Goal: Information Seeking & Learning: Find specific fact

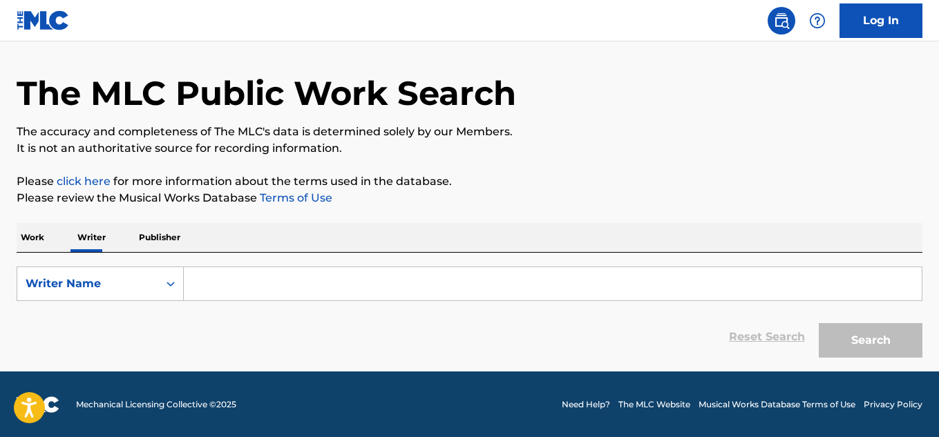
scroll to position [41, 0]
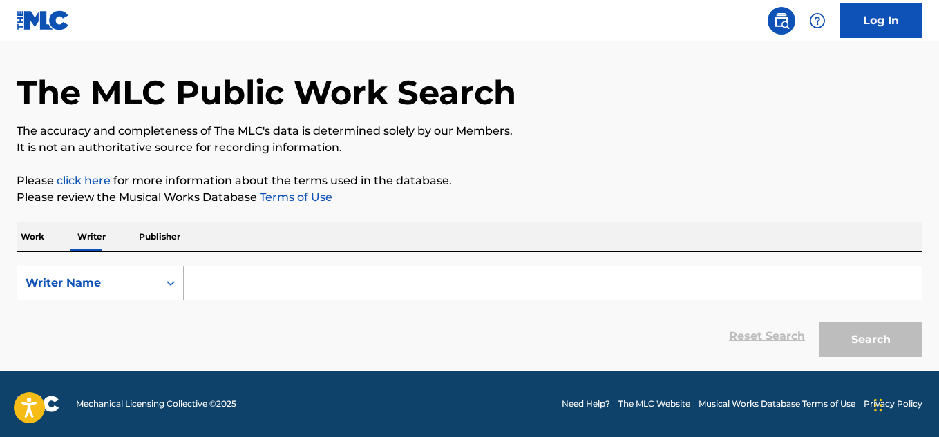
click at [91, 283] on div "Writer Name" at bounding box center [88, 283] width 124 height 17
click at [81, 355] on div "Writer Name" at bounding box center [100, 352] width 166 height 35
click at [226, 292] on input "Search Form" at bounding box center [553, 283] width 738 height 33
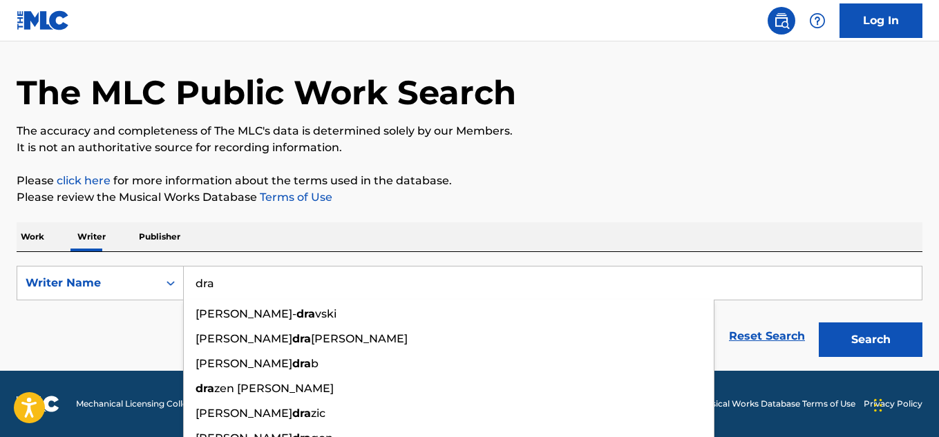
click at [819, 323] on button "Search" at bounding box center [871, 340] width 104 height 35
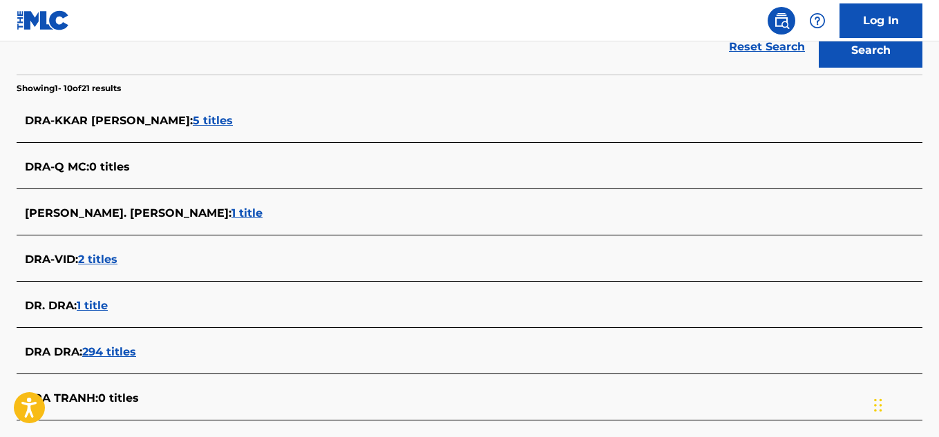
scroll to position [249, 0]
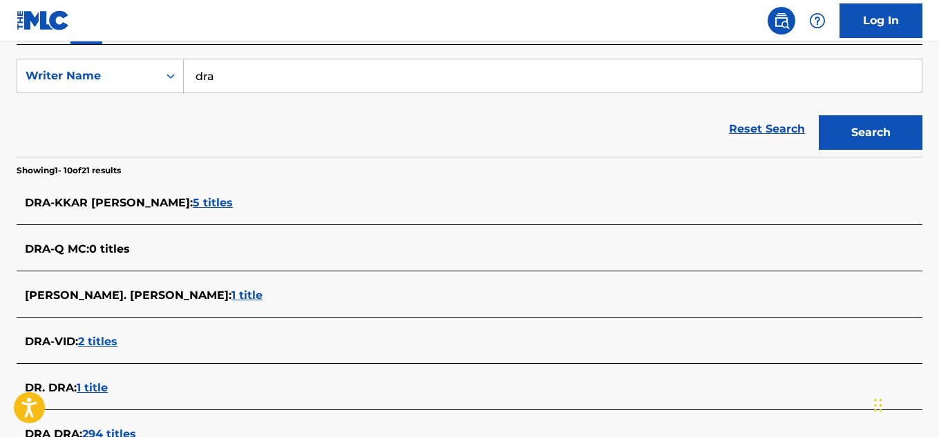
drag, startPoint x: 218, startPoint y: 77, endPoint x: 196, endPoint y: 77, distance: 22.8
click at [196, 77] on input "dra" at bounding box center [553, 75] width 738 height 33
click at [819, 115] on button "Search" at bounding box center [871, 132] width 104 height 35
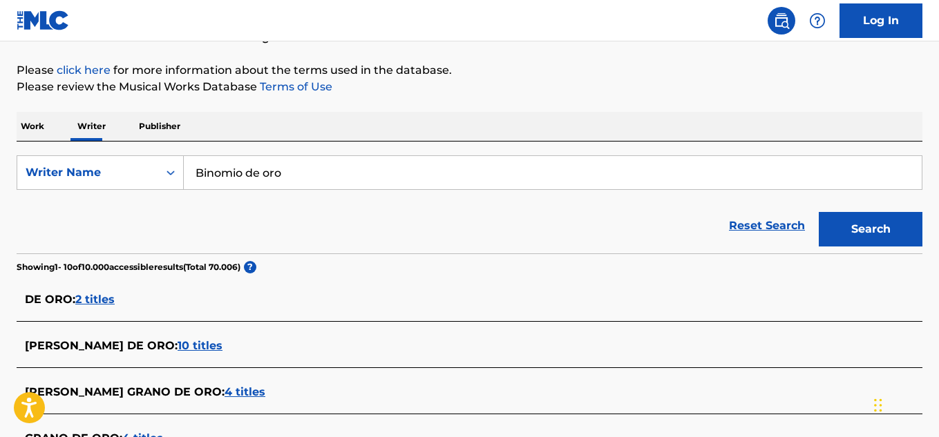
scroll to position [41, 0]
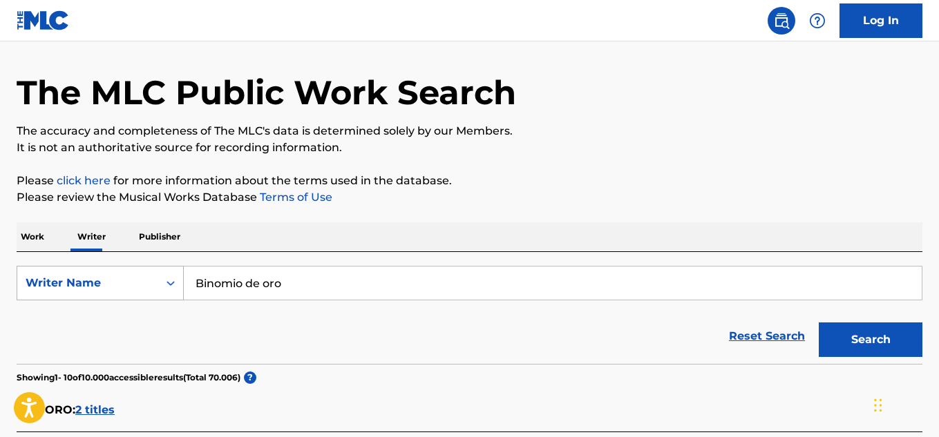
drag, startPoint x: 200, startPoint y: 280, endPoint x: 140, endPoint y: 277, distance: 60.2
click at [140, 277] on div "SearchWithCriteria340d16c6-6d04-4d3d-bcf1-d070995562a7 Writer Name Binomio de o…" at bounding box center [470, 283] width 906 height 35
type input "alberto "tico" gonzalez"
click at [819, 323] on button "Search" at bounding box center [871, 340] width 104 height 35
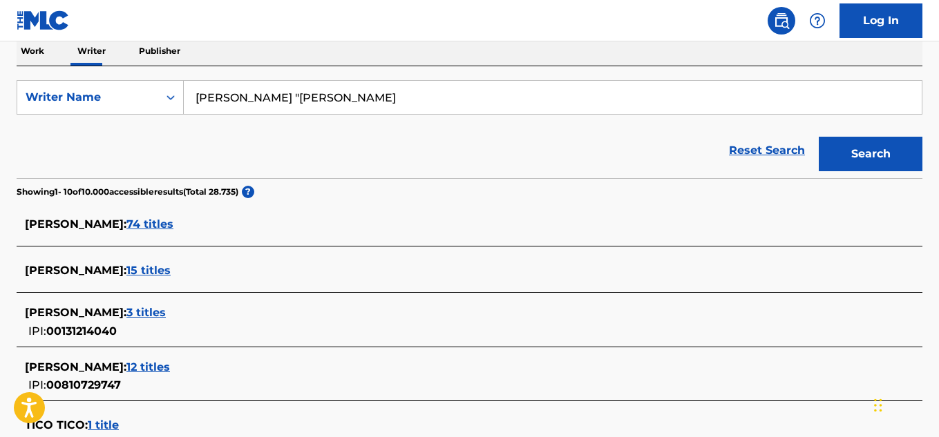
scroll to position [249, 0]
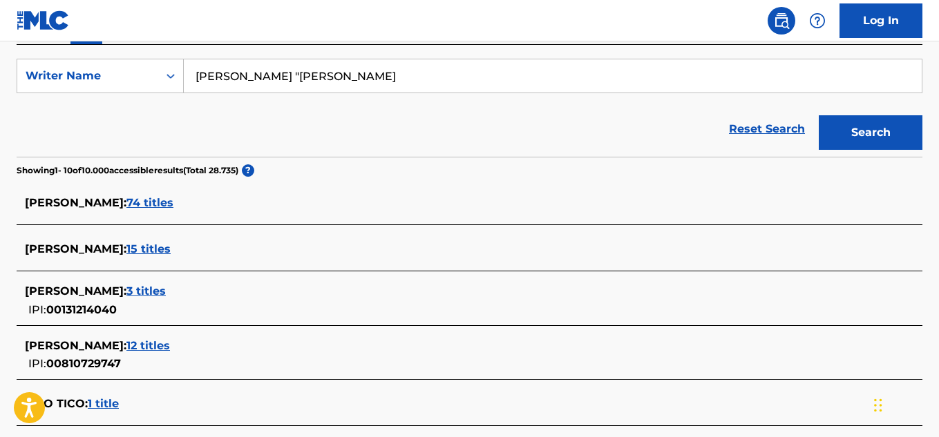
click at [97, 247] on span "ALBERTO TICO MERCADO :" at bounding box center [76, 249] width 102 height 13
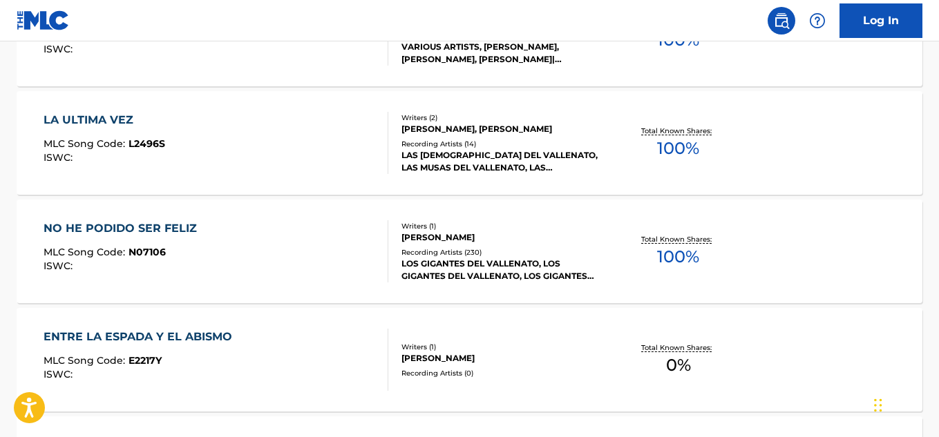
scroll to position [494, 0]
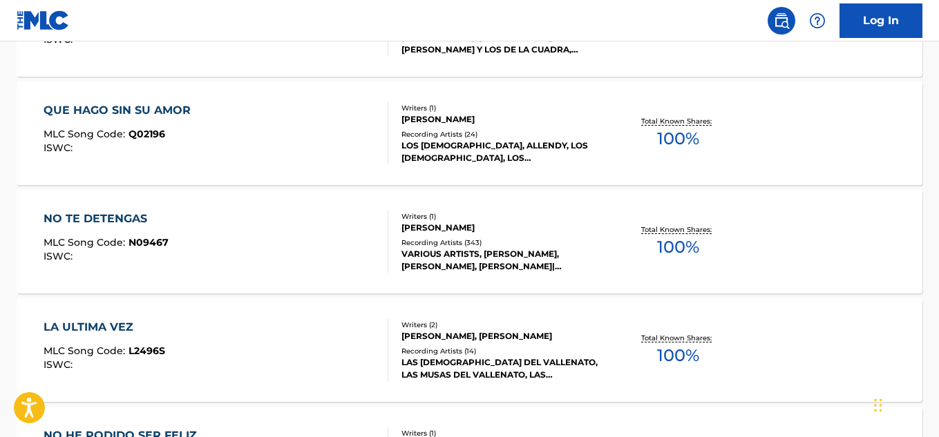
click at [674, 138] on span "100 %" at bounding box center [678, 138] width 42 height 25
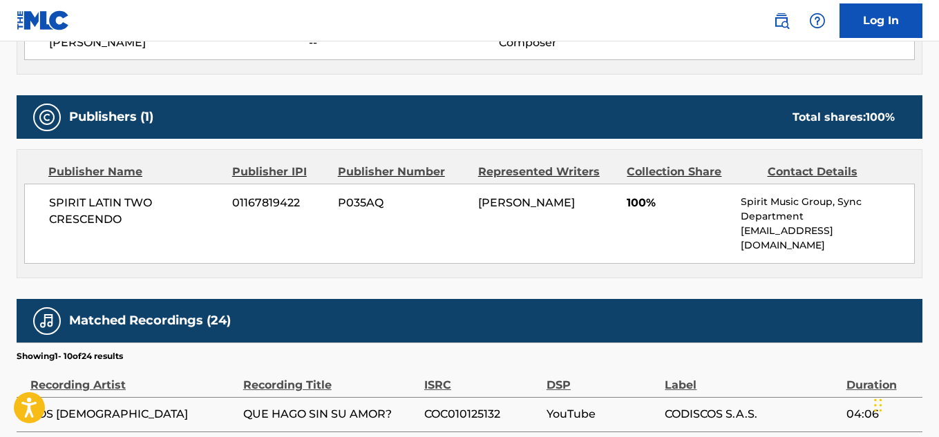
scroll to position [553, 0]
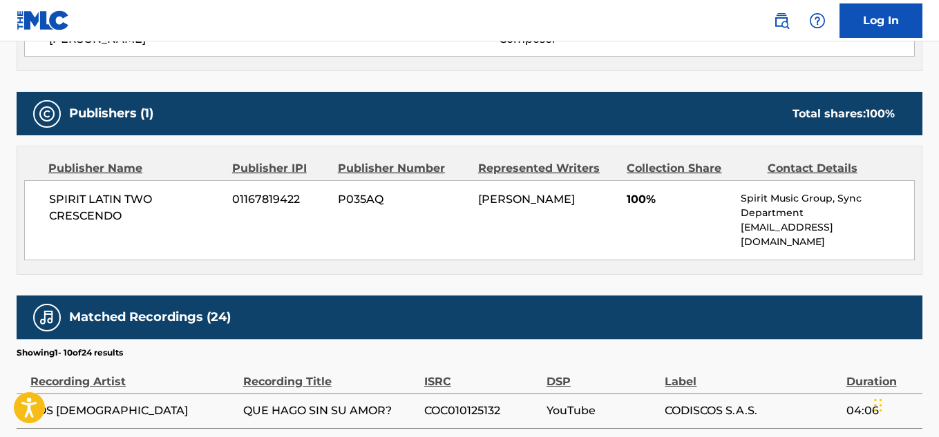
drag, startPoint x: 739, startPoint y: 196, endPoint x: 907, endPoint y: 238, distance: 173.6
click at [907, 238] on div "SPIRIT LATIN TWO CRESCENDO 01167819422 P035AQ ALBERTO TICO MERCADO 100% Spirit …" at bounding box center [469, 220] width 891 height 80
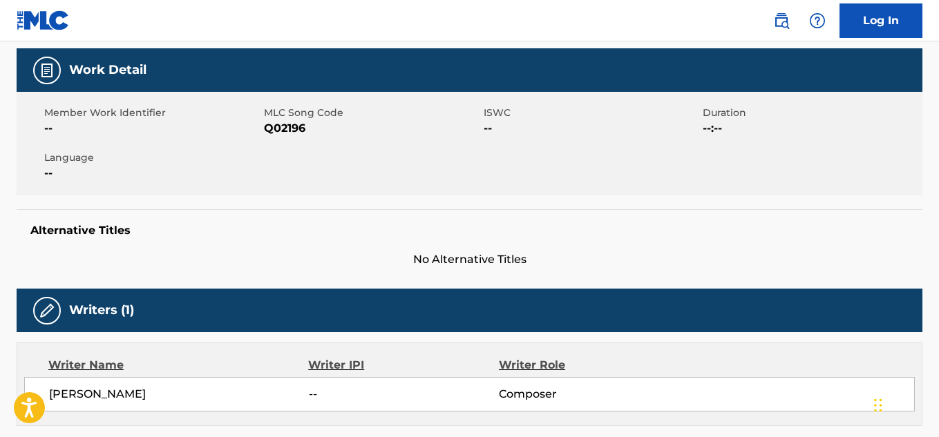
scroll to position [0, 0]
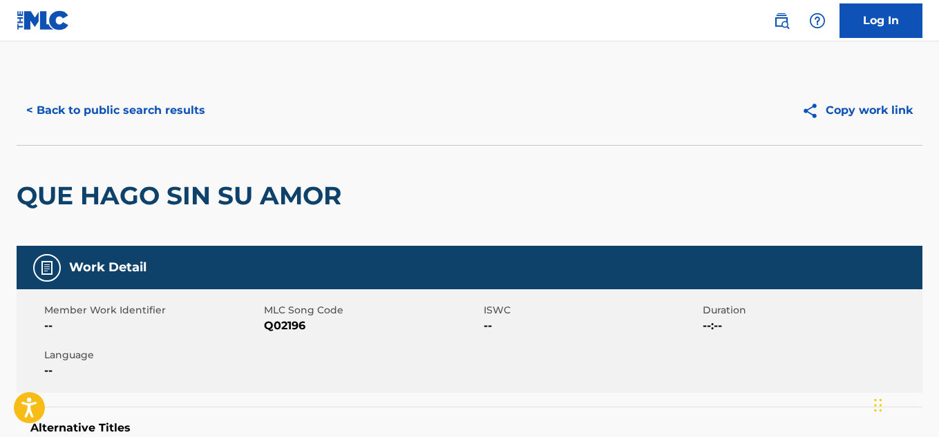
click at [46, 111] on button "< Back to public search results" at bounding box center [116, 110] width 198 height 35
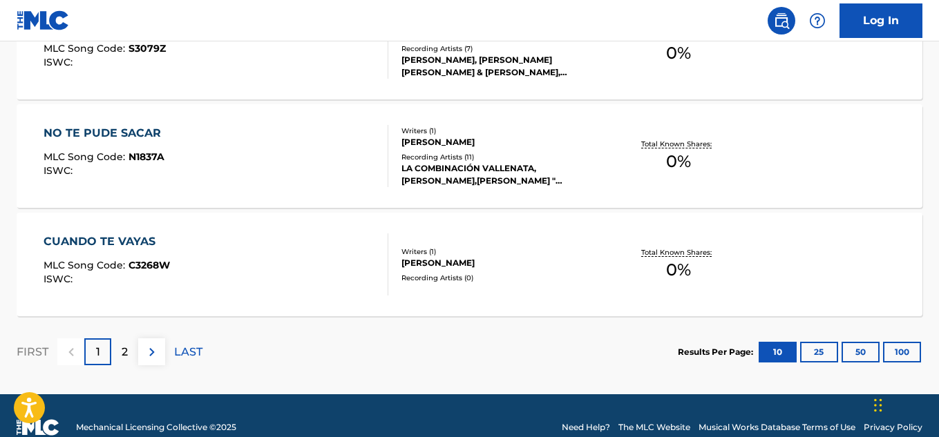
scroll to position [1254, 0]
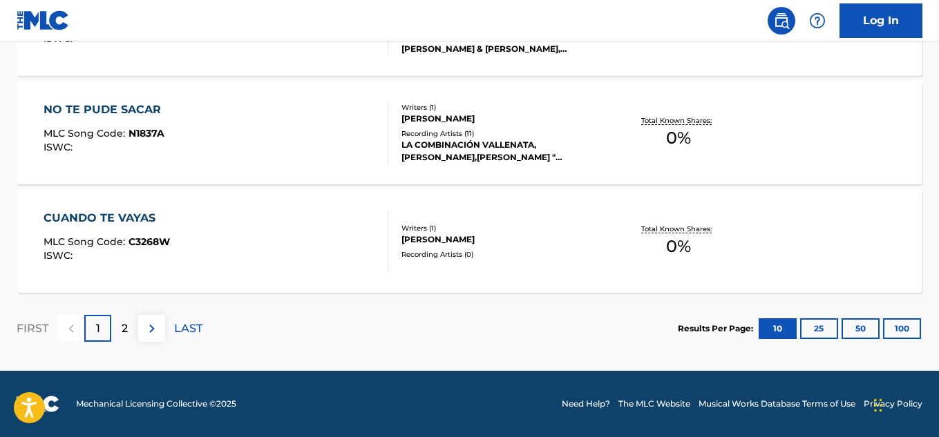
click at [907, 330] on button "100" at bounding box center [902, 329] width 38 height 21
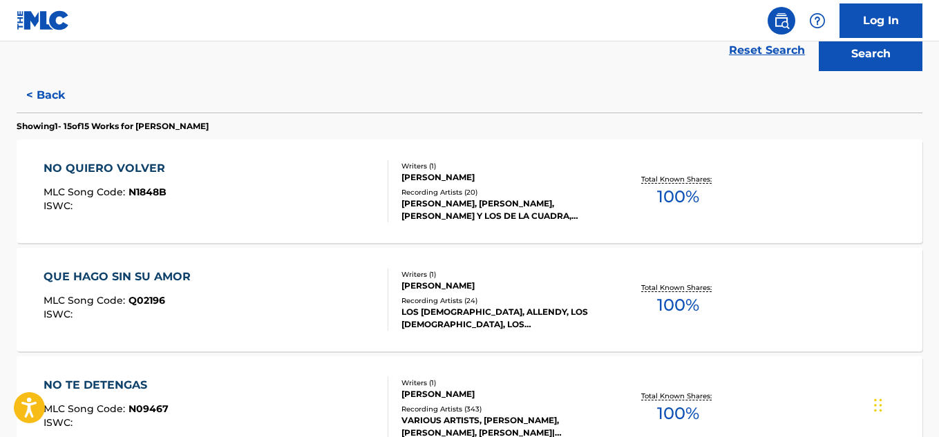
scroll to position [201, 0]
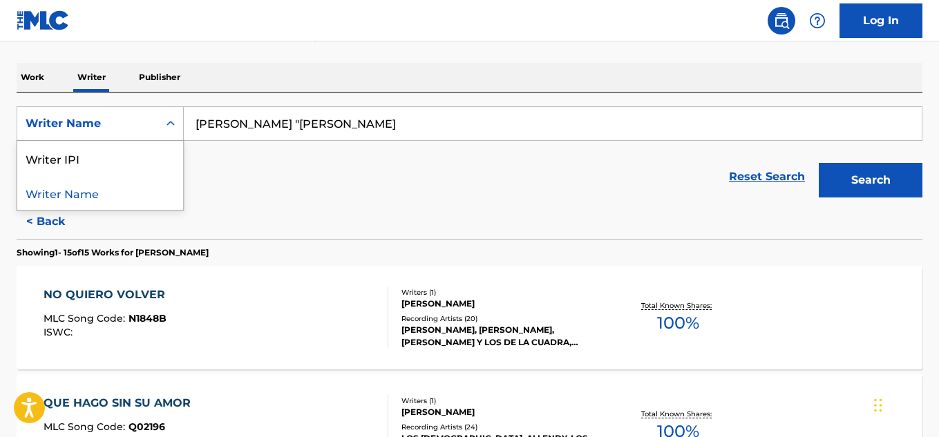
click at [146, 122] on div "Writer Name" at bounding box center [88, 123] width 124 height 17
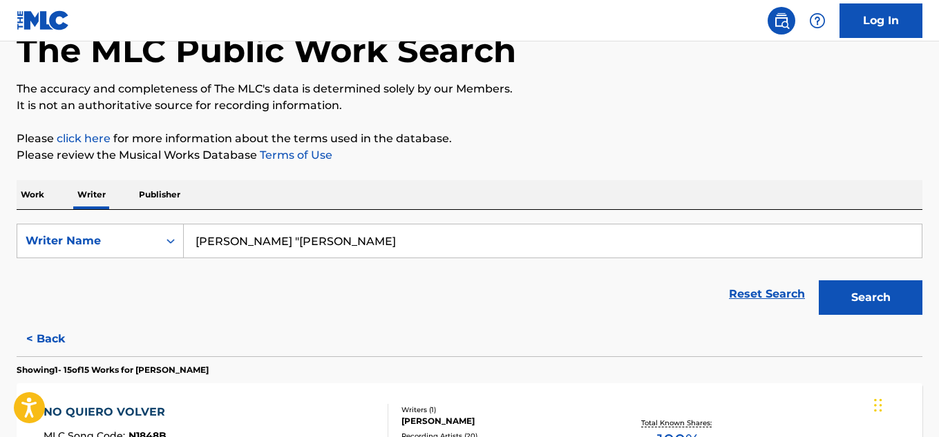
scroll to position [0, 0]
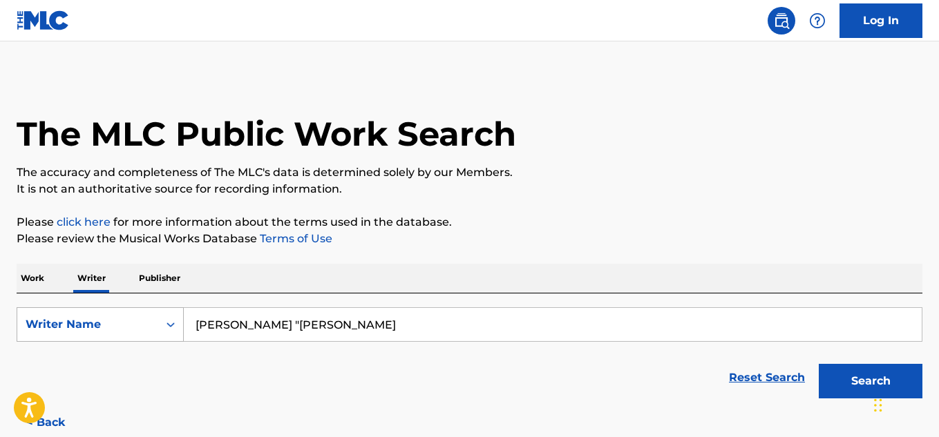
drag, startPoint x: 359, startPoint y: 327, endPoint x: 91, endPoint y: 336, distance: 268.2
click at [91, 336] on div "SearchWithCriteria340d16c6-6d04-4d3d-bcf1-d070995562a7 Writer Name alberto "tic…" at bounding box center [470, 324] width 906 height 35
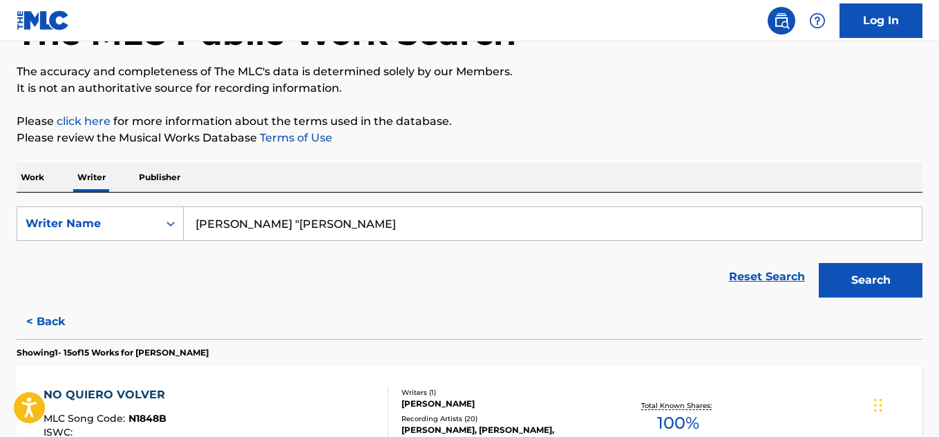
scroll to position [276, 0]
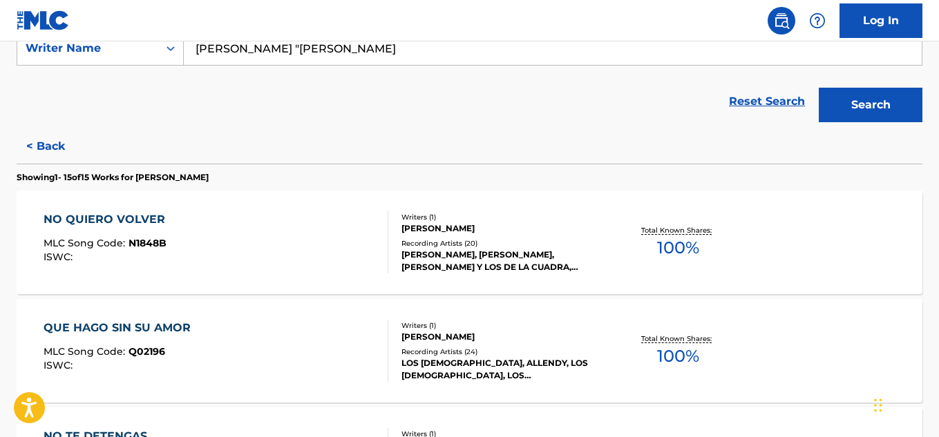
click at [644, 247] on div "Total Known Shares: 100 %" at bounding box center [678, 243] width 151 height 42
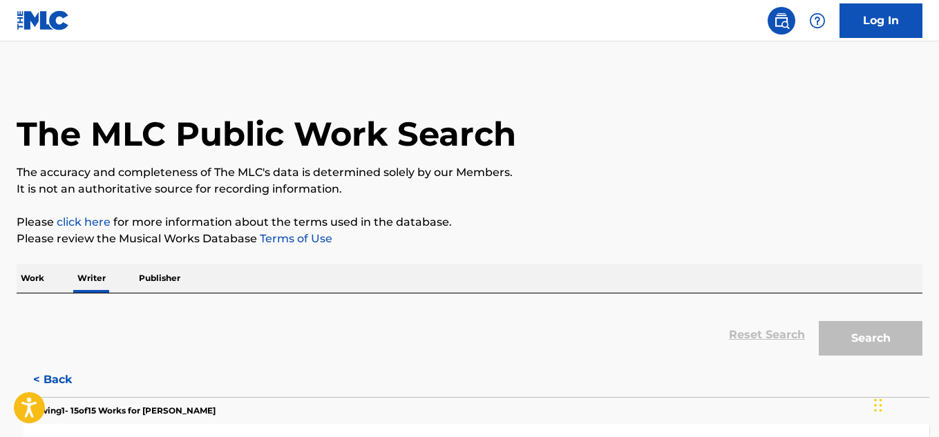
scroll to position [84, 0]
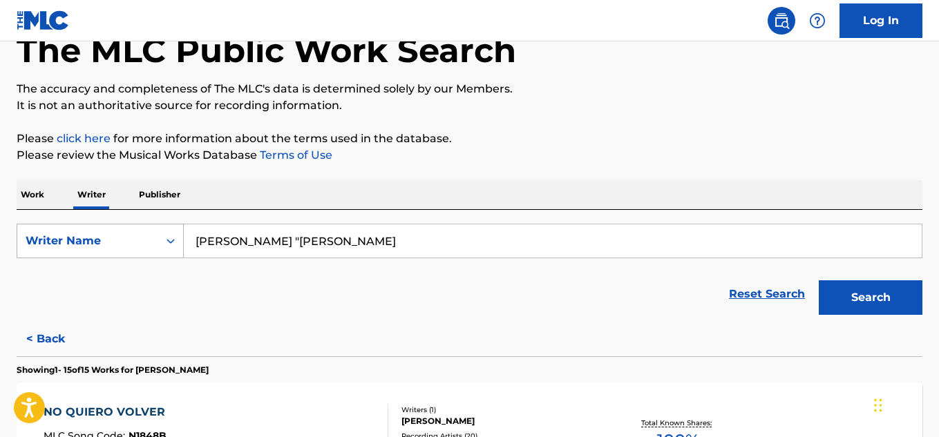
drag, startPoint x: 399, startPoint y: 249, endPoint x: 106, endPoint y: 251, distance: 292.3
click at [106, 251] on div "SearchWithCriteria340d16c6-6d04-4d3d-bcf1-d070995562a7 Writer Name alberto "tic…" at bounding box center [470, 241] width 906 height 35
paste input "REYNALDO MORA H."
type input "REYNALDO MORA H"
click at [819, 281] on button "Search" at bounding box center [871, 298] width 104 height 35
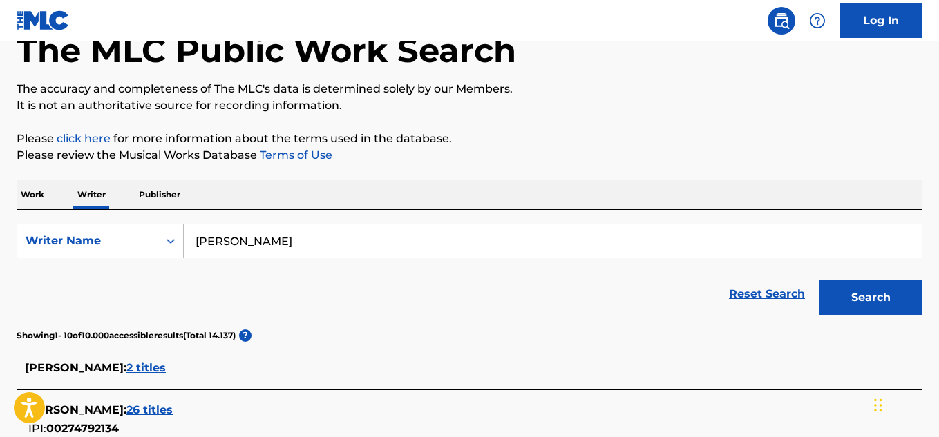
click at [415, 386] on div "H MORA : 2 titles" at bounding box center [470, 369] width 906 height 41
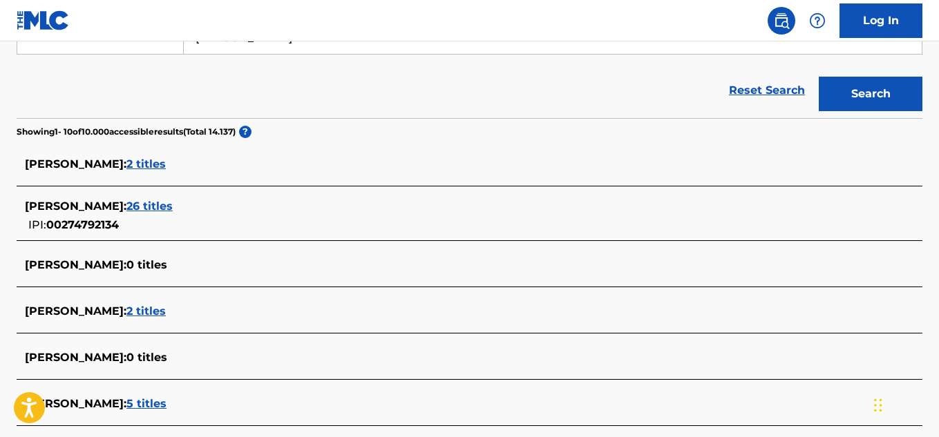
scroll to position [291, 0]
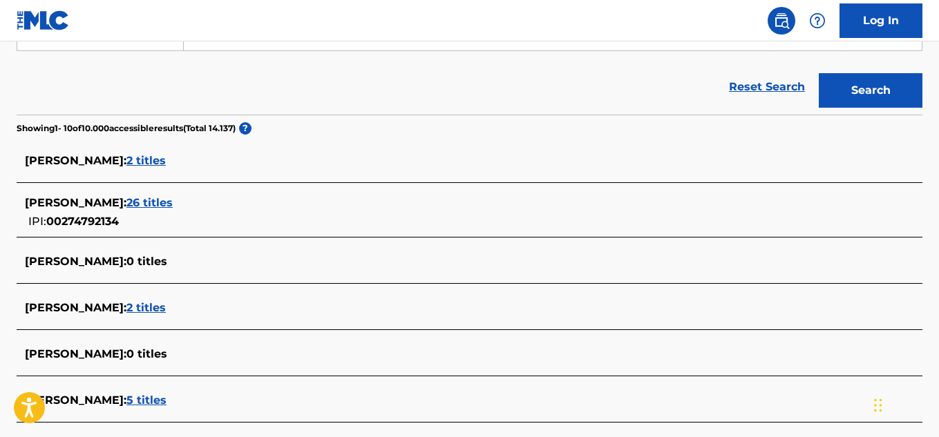
click at [173, 200] on span "26 titles" at bounding box center [149, 202] width 46 height 13
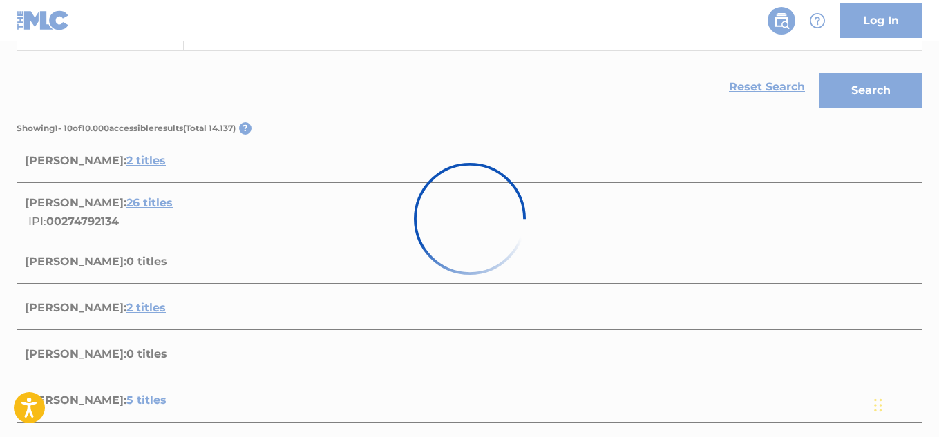
scroll to position [120, 0]
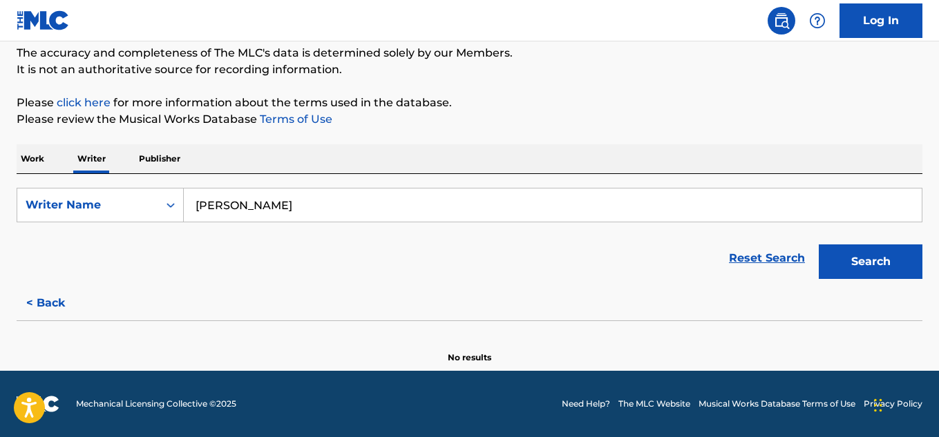
click at [869, 255] on button "Search" at bounding box center [871, 262] width 104 height 35
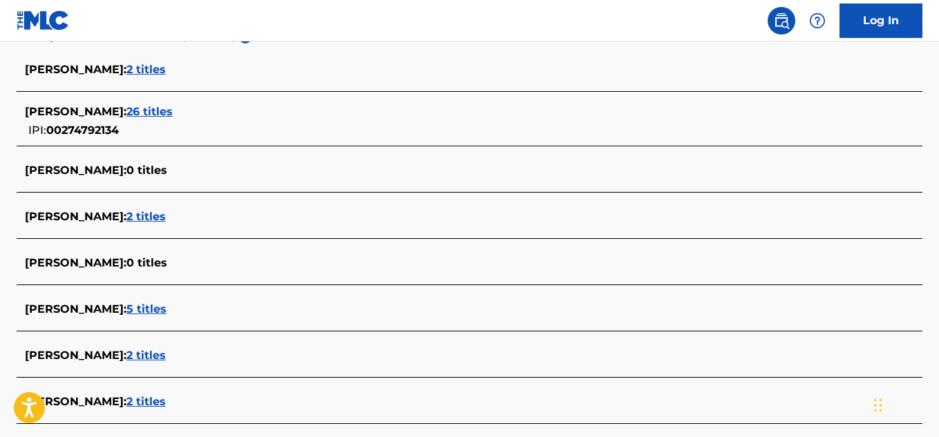
scroll to position [465, 0]
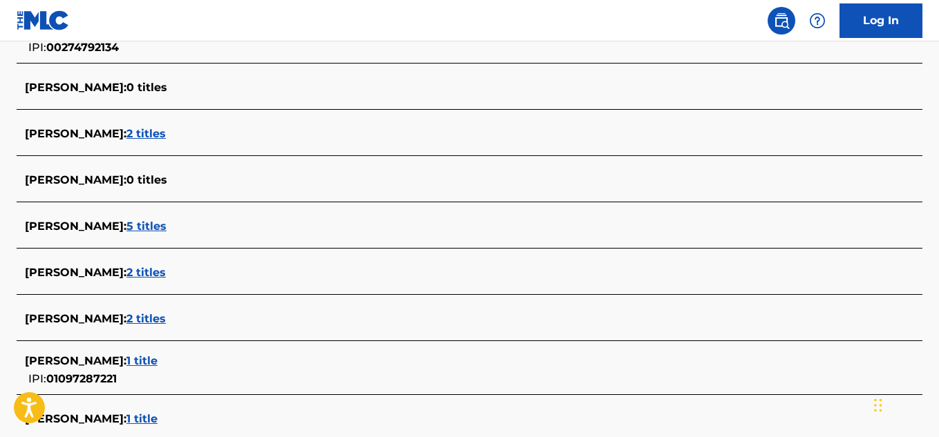
click at [158, 419] on span "1 title" at bounding box center [141, 419] width 31 height 13
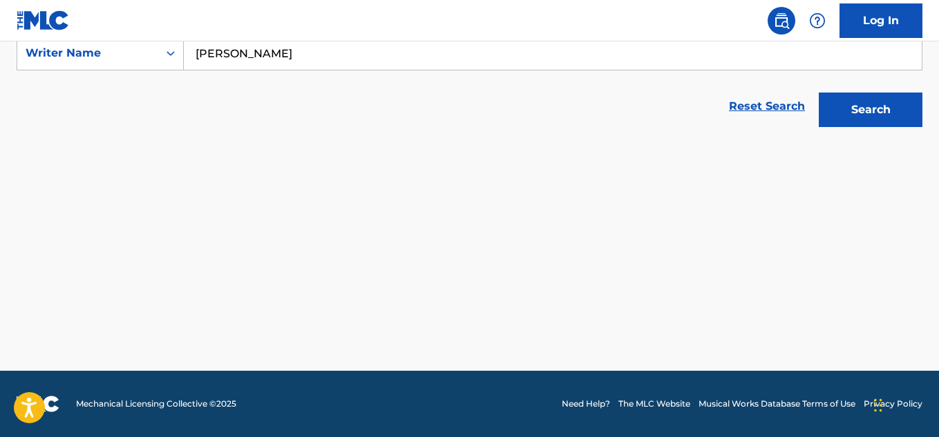
scroll to position [272, 0]
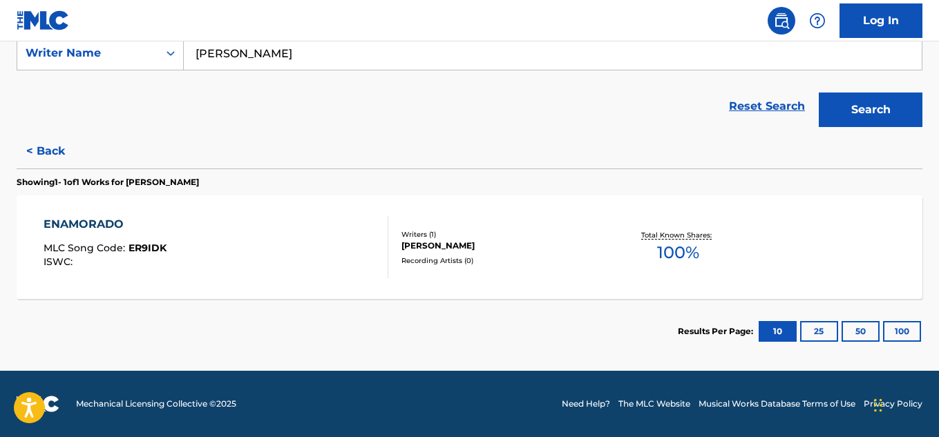
click at [681, 247] on span "100 %" at bounding box center [678, 252] width 42 height 25
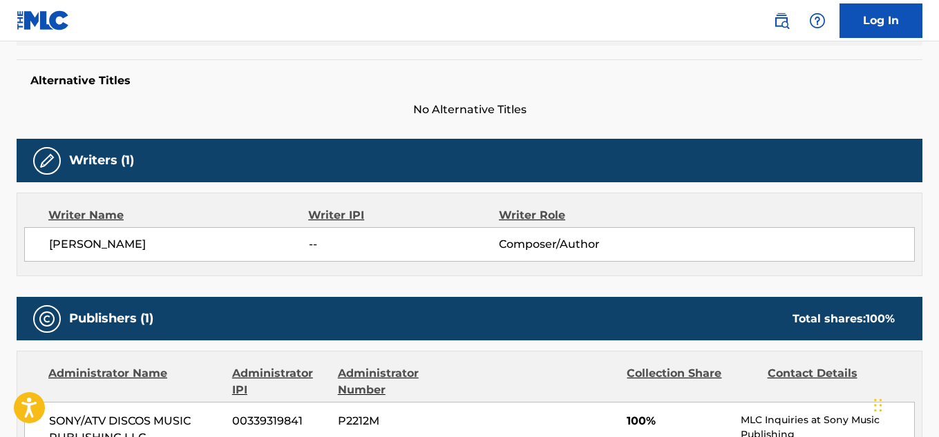
scroll to position [252, 0]
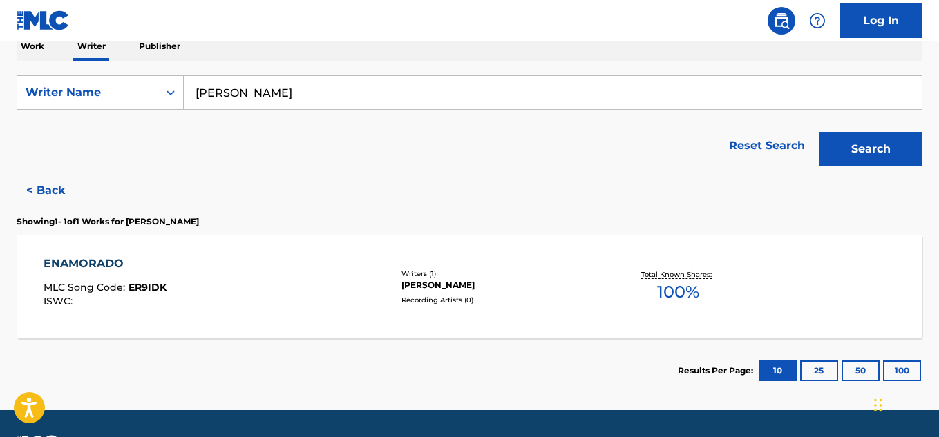
scroll to position [272, 0]
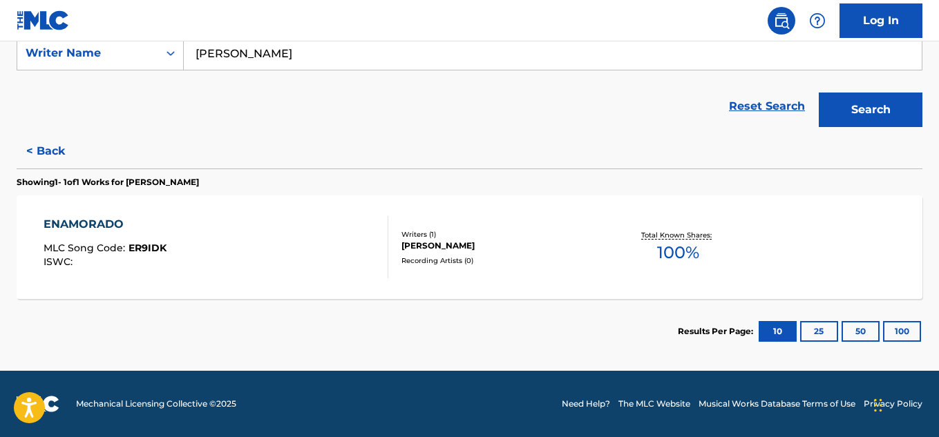
click at [679, 254] on span "100 %" at bounding box center [678, 252] width 42 height 25
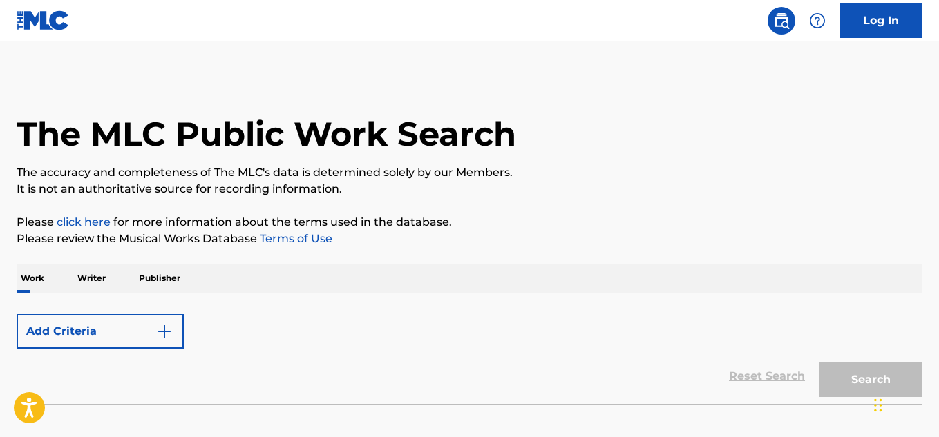
scroll to position [84, 0]
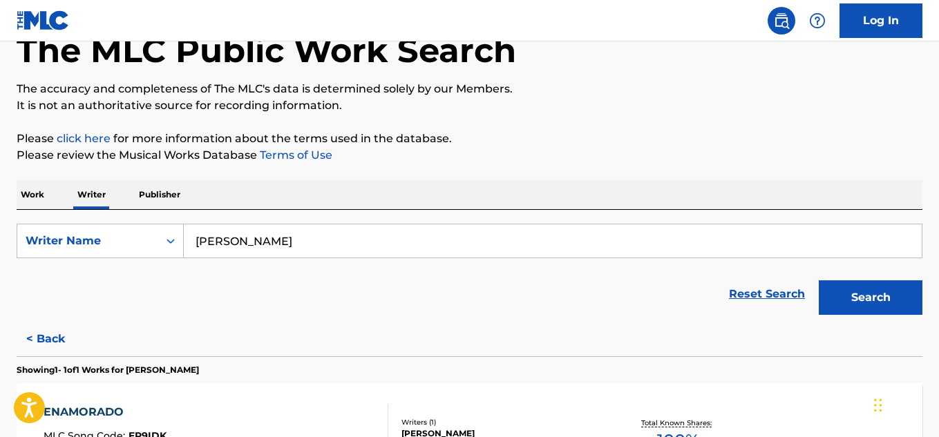
drag, startPoint x: 175, startPoint y: 222, endPoint x: 42, endPoint y: 203, distance: 134.1
click at [42, 203] on div "Work Writer Publisher SearchWithCriteria340d16c6-6d04-4d3d-bcf1-d070995562a7 Wr…" at bounding box center [470, 366] width 906 height 372
paste input "JEAN CARLOS CENTENO"
type input "JEAN CARLOS CENTENO"
drag, startPoint x: 160, startPoint y: 227, endPoint x: 386, endPoint y: 254, distance: 227.6
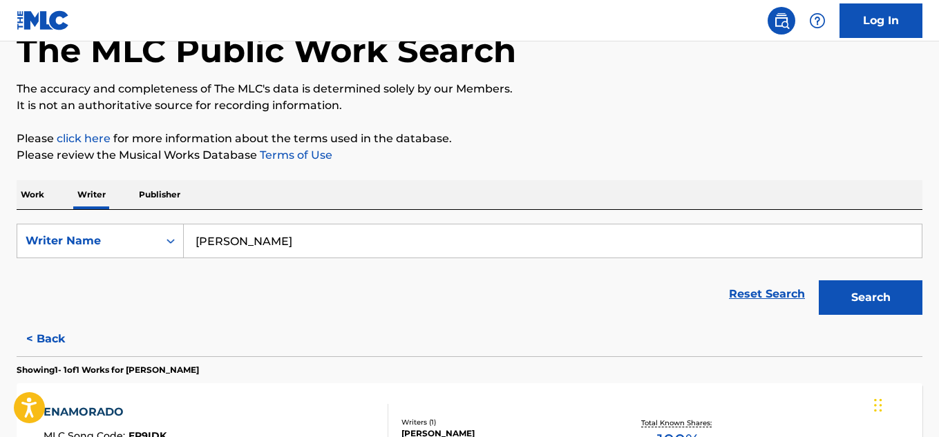
click at [201, 231] on div "SearchWithCriteria340d16c6-6d04-4d3d-bcf1-d070995562a7 Writer Name JEAN CARLOS …" at bounding box center [470, 266] width 906 height 112
click at [855, 297] on button "Search" at bounding box center [871, 298] width 104 height 35
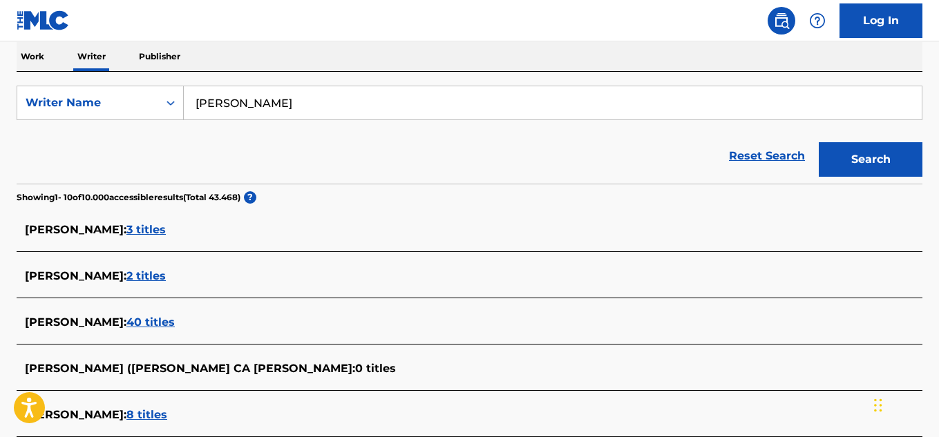
scroll to position [291, 0]
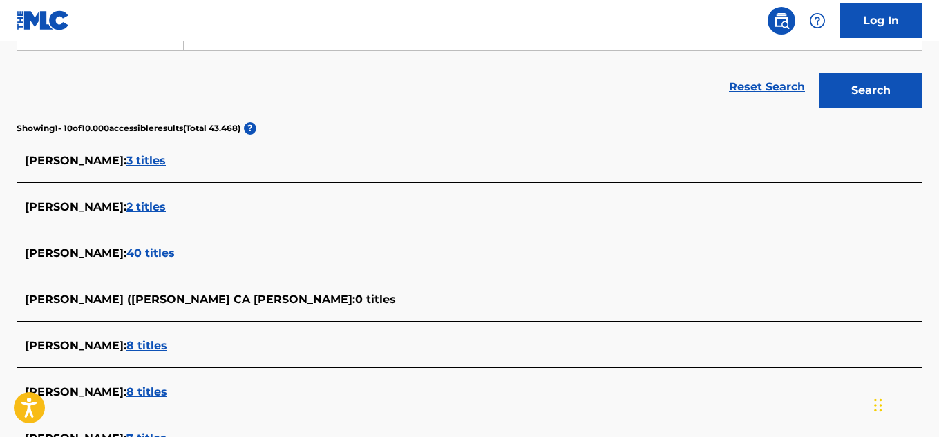
click at [165, 160] on span "3 titles" at bounding box center [145, 160] width 39 height 13
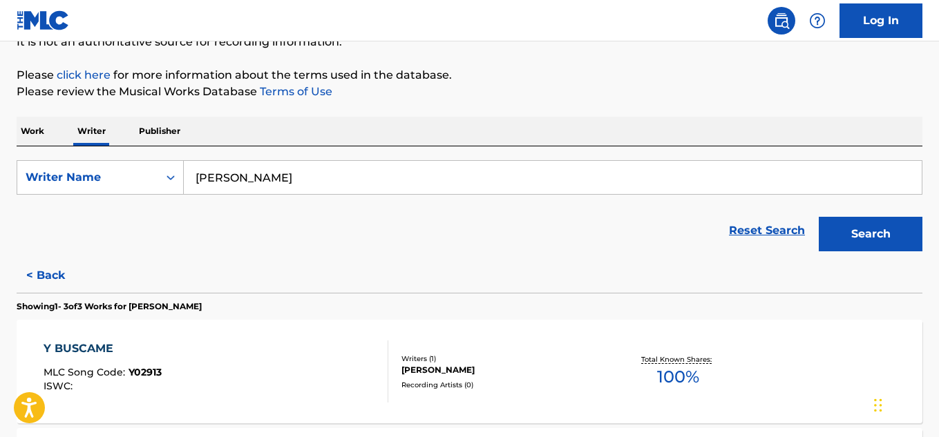
scroll to position [153, 0]
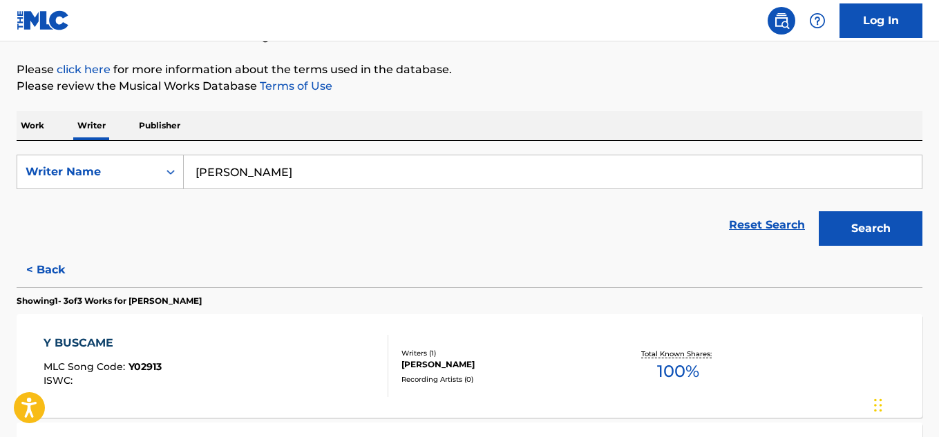
click at [881, 223] on button "Search" at bounding box center [871, 228] width 104 height 35
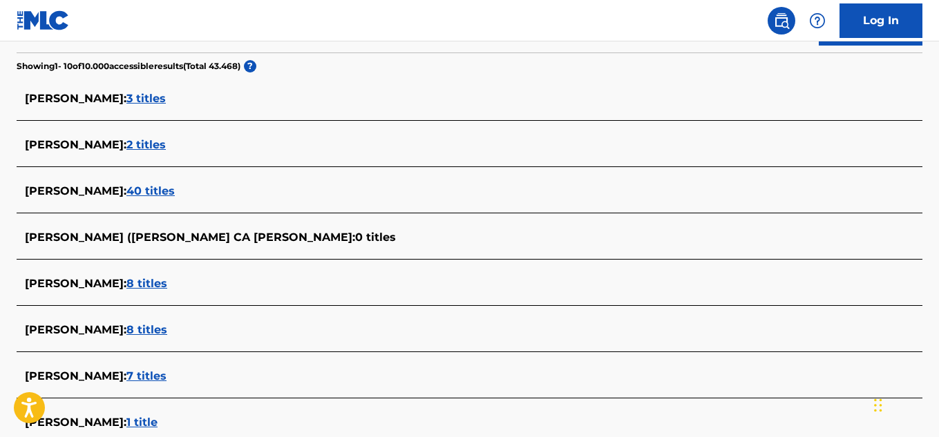
scroll to position [360, 0]
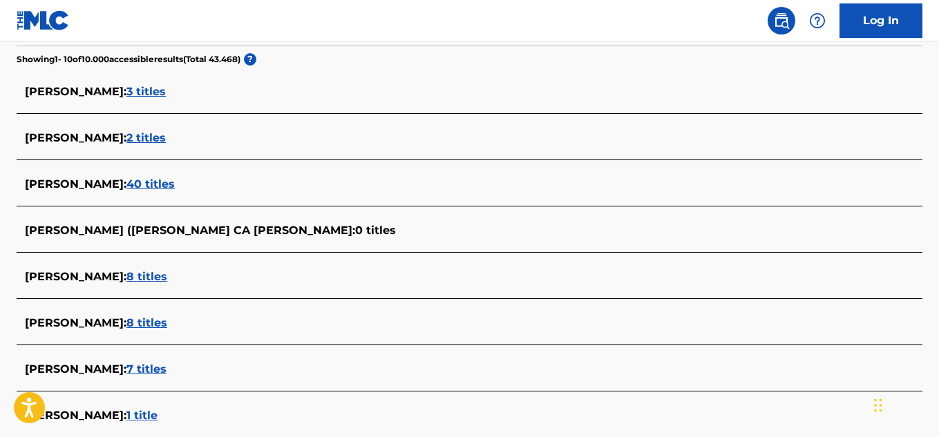
click at [166, 137] on span "2 titles" at bounding box center [145, 137] width 39 height 13
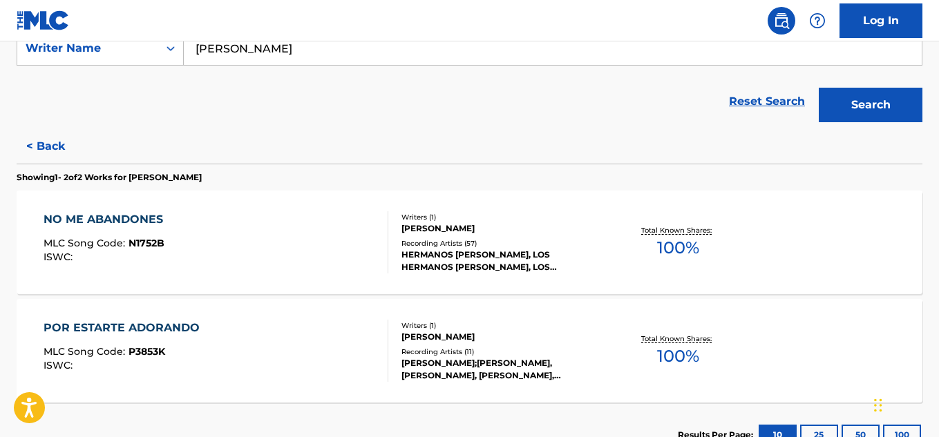
scroll to position [345, 0]
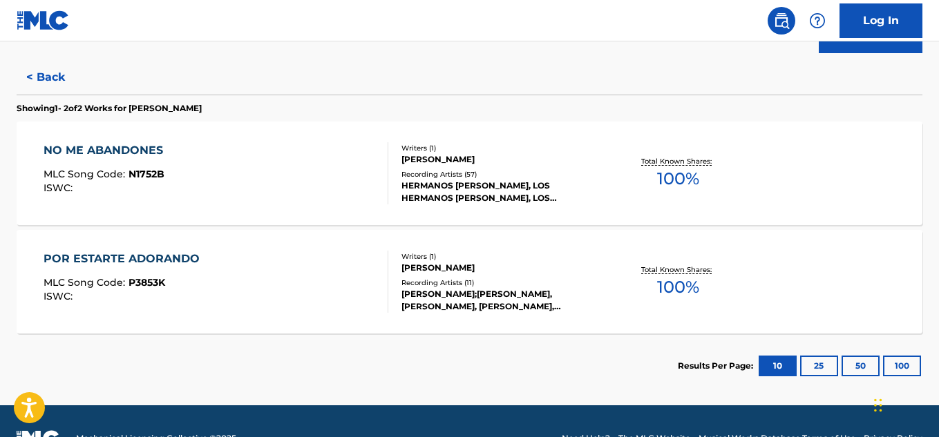
click at [672, 280] on span "100 %" at bounding box center [678, 287] width 42 height 25
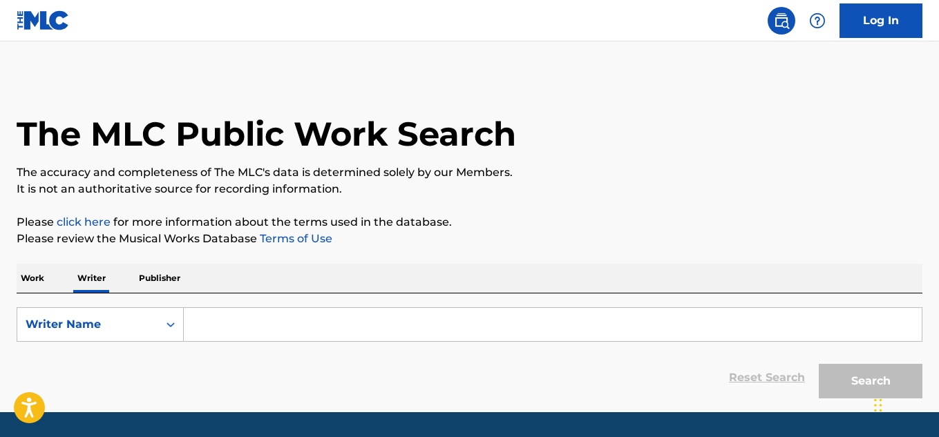
click at [202, 325] on input "Search Form" at bounding box center [553, 324] width 738 height 33
paste input ""ALBERTO ""TICO"" MERCADO""
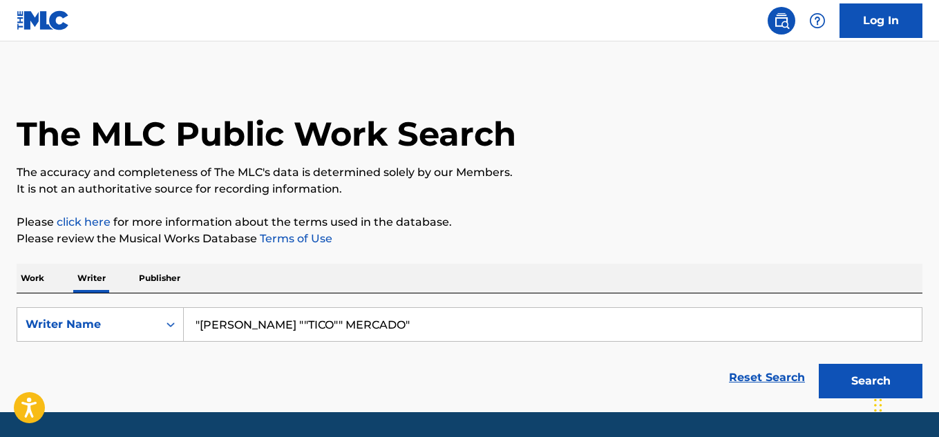
drag, startPoint x: 304, startPoint y: 319, endPoint x: 254, endPoint y: 319, distance: 49.8
click at [254, 319] on input ""ALBERTO ""TICO"" MERCADO"" at bounding box center [553, 324] width 738 height 33
click at [352, 328] on input ""ALBERTO MERCADO"" at bounding box center [553, 324] width 738 height 33
drag, startPoint x: 204, startPoint y: 323, endPoint x: 160, endPoint y: 325, distance: 44.2
click at [160, 325] on div "SearchWithCriteria9995c1a9-856d-4bc4-920d-7f4cbb342beb Writer Name "ALBERTO MER…" at bounding box center [470, 324] width 906 height 35
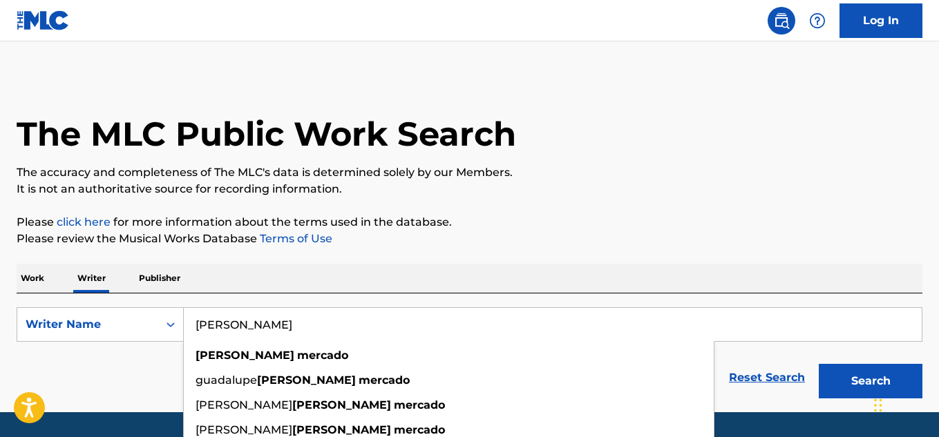
click at [741, 325] on input "ALBERTO MERCADO" at bounding box center [553, 324] width 738 height 33
type input "ALBERTO MERCADO"
click at [841, 371] on button "Search" at bounding box center [871, 381] width 104 height 35
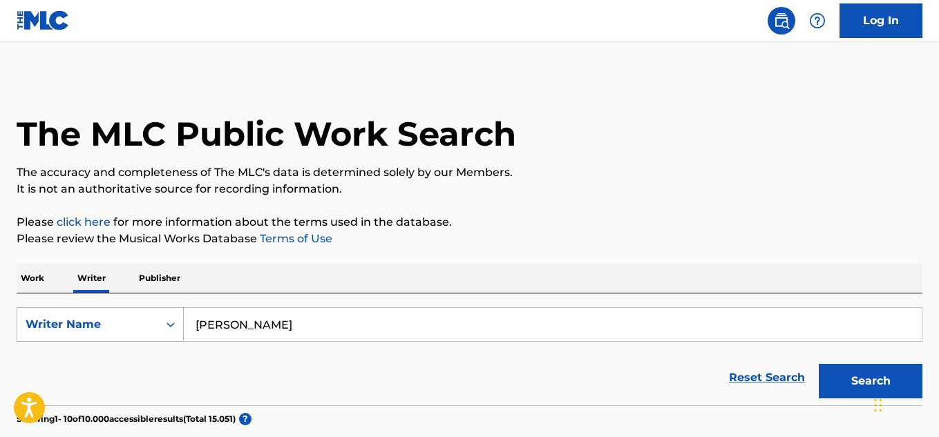
drag, startPoint x: 356, startPoint y: 328, endPoint x: 162, endPoint y: 321, distance: 193.6
click at [162, 321] on div "SearchWithCriteria9995c1a9-856d-4bc4-920d-7f4cbb342beb Writer Name ALBERTO MERC…" at bounding box center [470, 324] width 906 height 35
click at [508, 233] on p "Please review the Musical Works Database Terms of Use" at bounding box center [470, 239] width 906 height 17
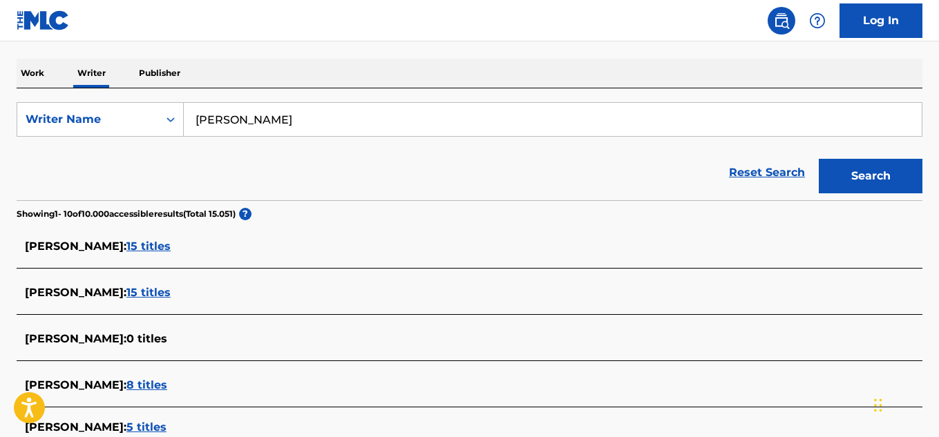
scroll to position [207, 0]
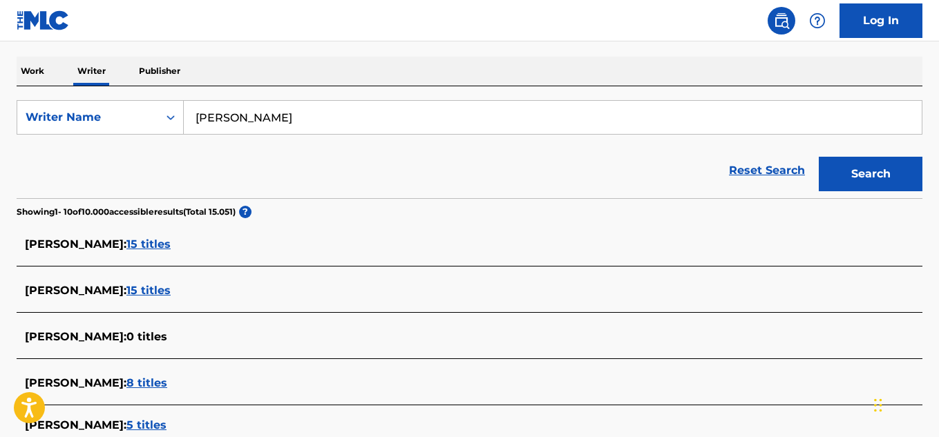
click at [171, 244] on span "15 titles" at bounding box center [148, 244] width 44 height 13
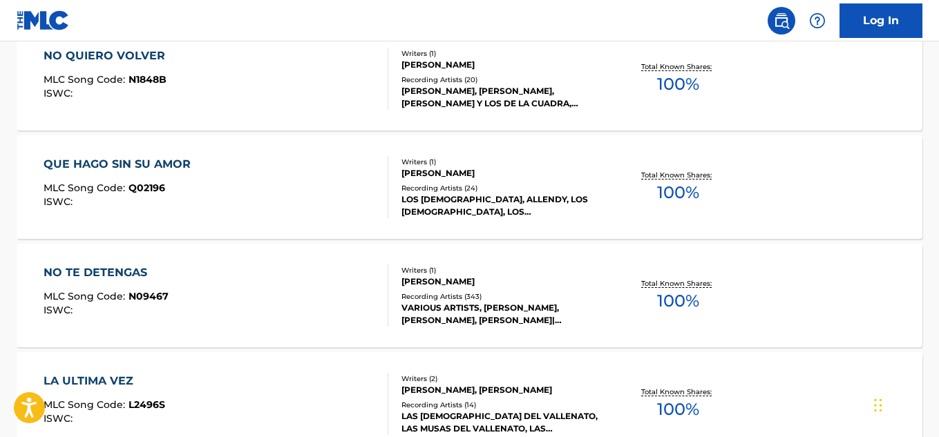
scroll to position [484, 0]
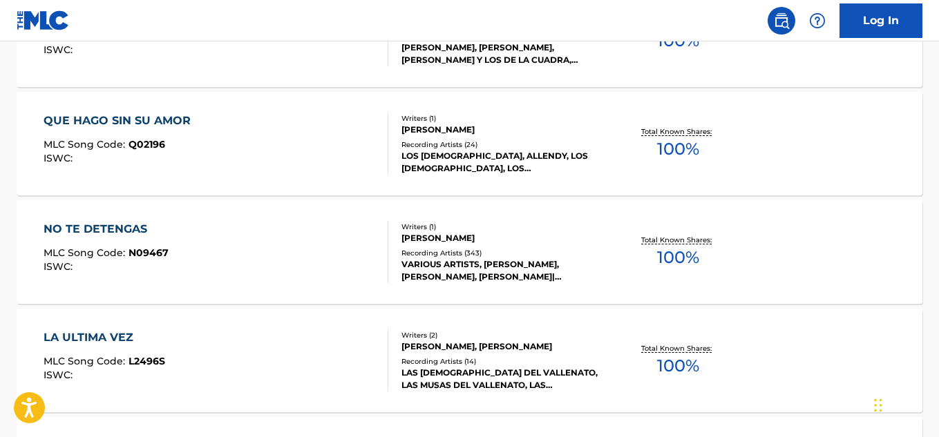
click at [670, 153] on span "100 %" at bounding box center [678, 149] width 42 height 25
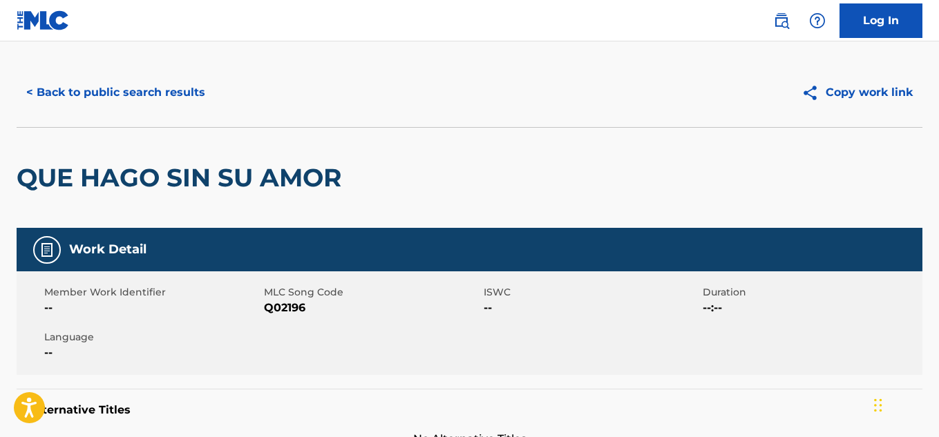
scroll to position [138, 0]
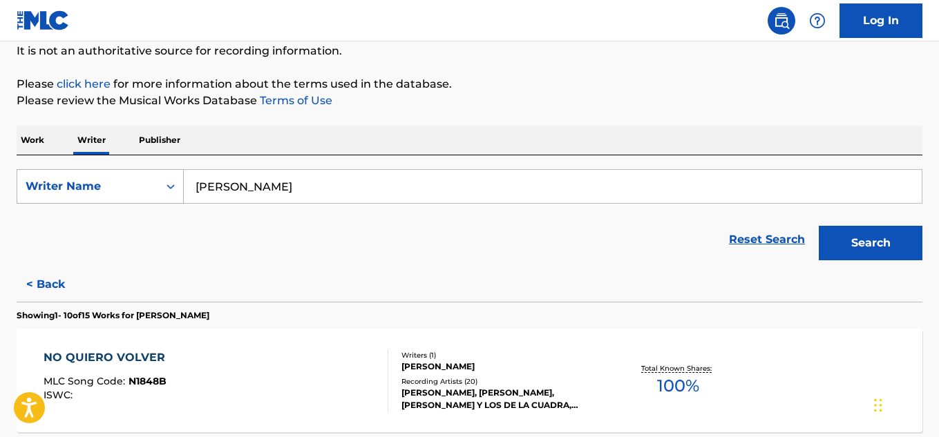
drag, startPoint x: 108, startPoint y: 172, endPoint x: 98, endPoint y: 169, distance: 10.1
click at [98, 169] on div "SearchWithCriteria9995c1a9-856d-4bc4-920d-7f4cbb342beb Writer Name ALBERTO MERC…" at bounding box center [470, 186] width 906 height 35
paste input "ÁNGEL OROZC"
type input "ÁNGEL OROZCO"
click at [867, 243] on button "Search" at bounding box center [871, 243] width 104 height 35
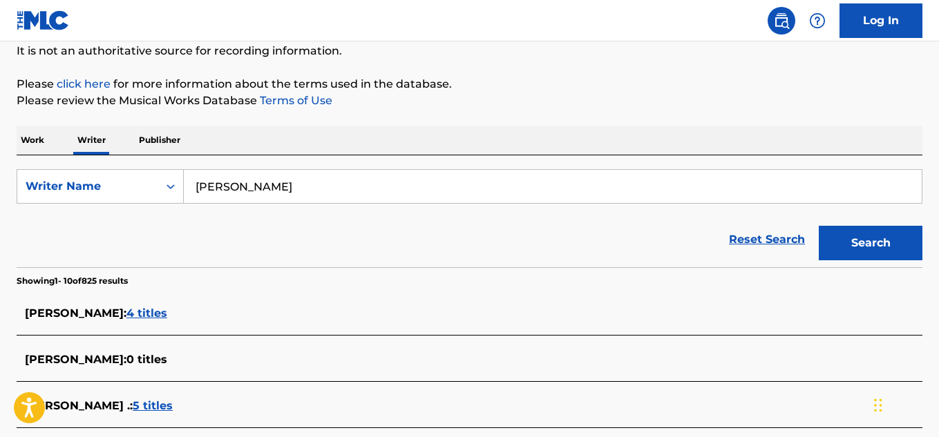
scroll to position [207, 0]
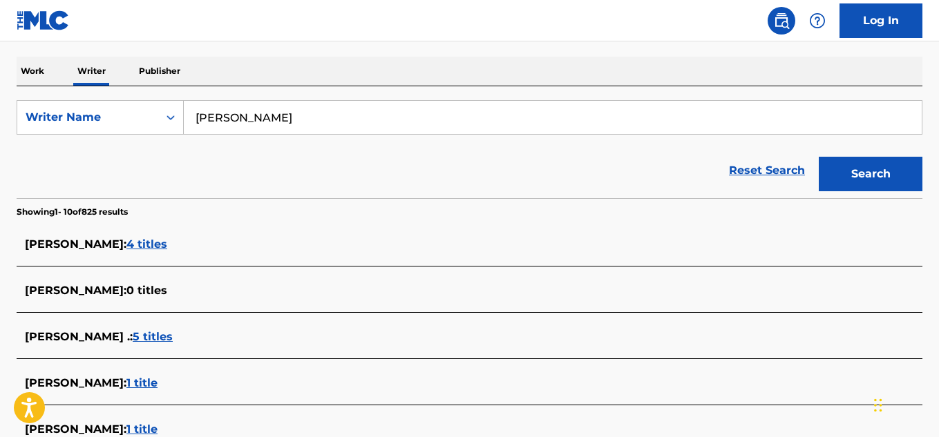
click at [152, 241] on span "4 titles" at bounding box center [146, 244] width 41 height 13
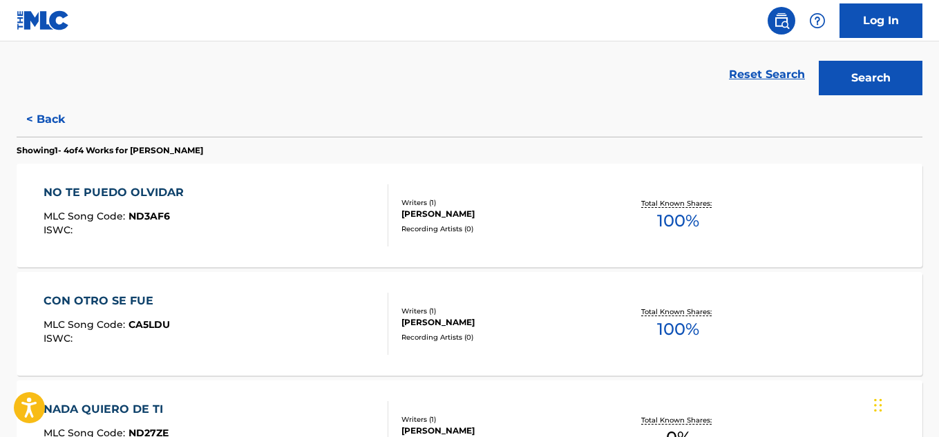
scroll to position [345, 0]
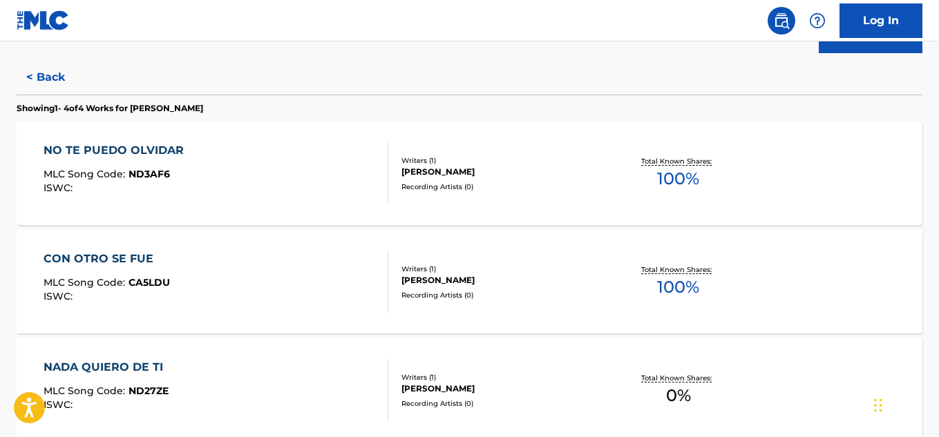
click at [670, 169] on span "100 %" at bounding box center [678, 179] width 42 height 25
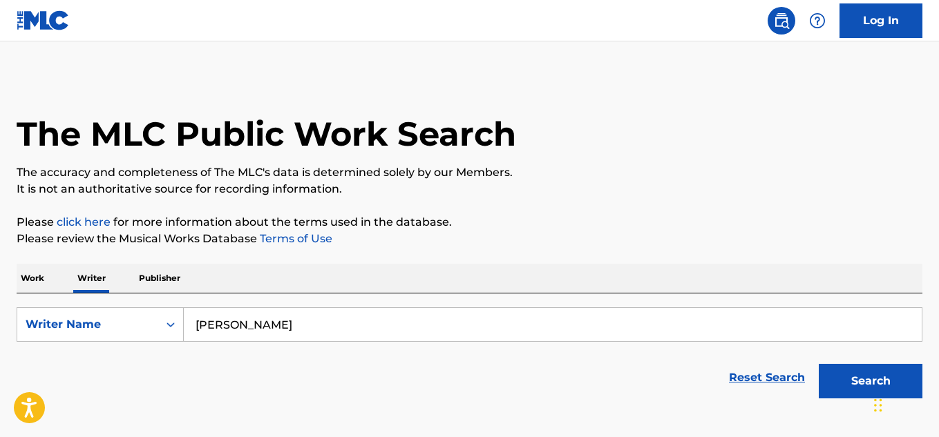
scroll to position [84, 0]
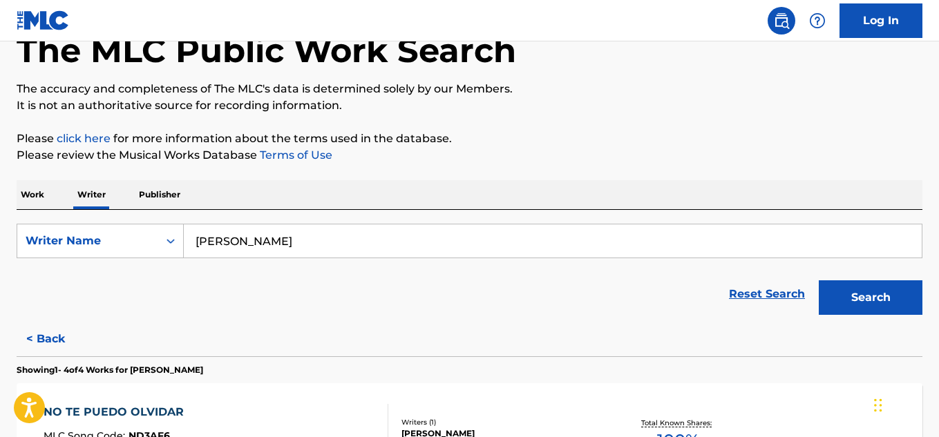
click at [141, 218] on div "SearchWithCriteria9995c1a9-856d-4bc4-920d-7f4cbb342beb Writer Name ÁNGEL OROZCO…" at bounding box center [470, 266] width 906 height 112
paste input "JORGE MARIO GUTIERREZ"
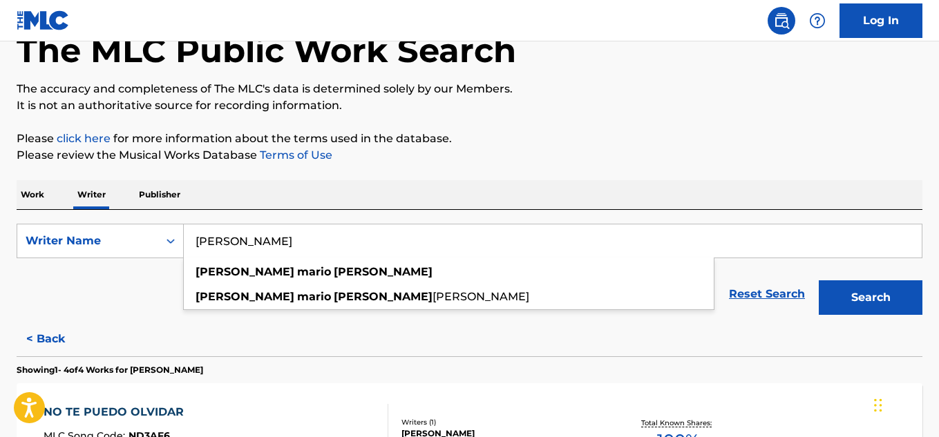
type input "JORGE MARIO GUTIERREZ"
click at [819, 281] on button "Search" at bounding box center [871, 298] width 104 height 35
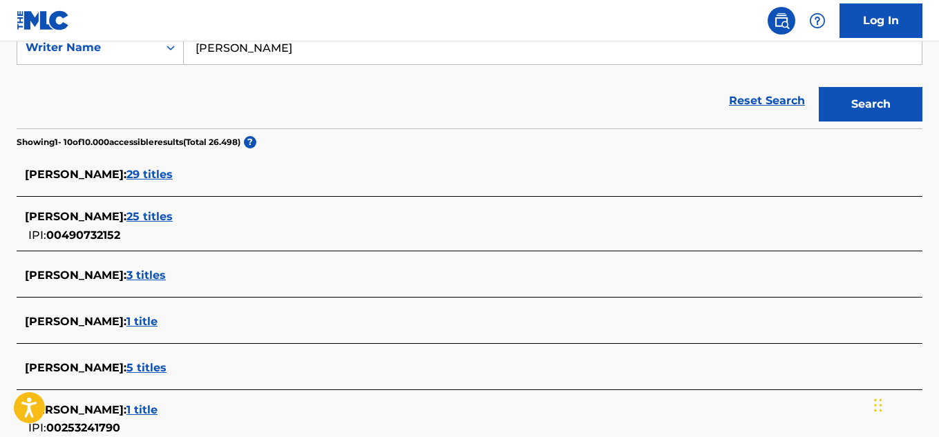
scroll to position [291, 0]
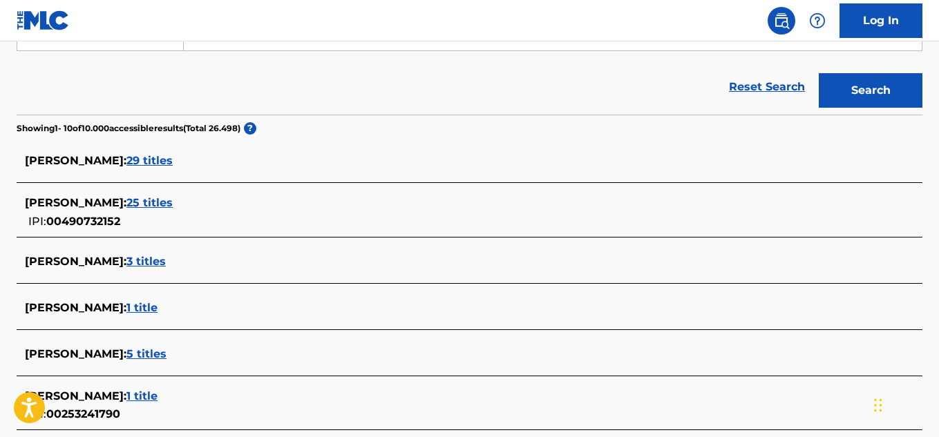
click at [166, 261] on span "3 titles" at bounding box center [145, 261] width 39 height 13
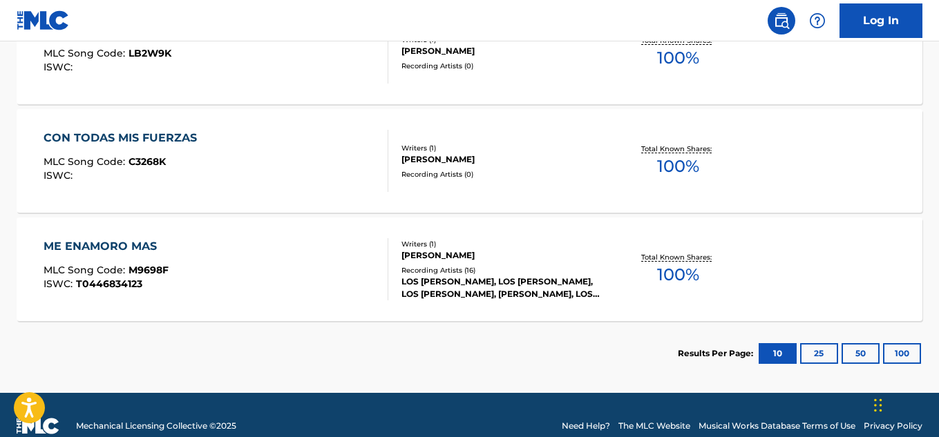
scroll to position [484, 0]
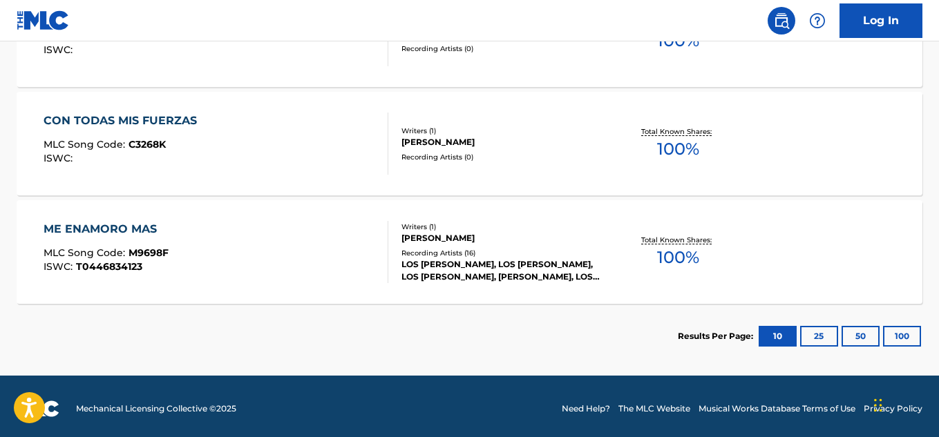
click at [677, 254] on span "100 %" at bounding box center [678, 257] width 42 height 25
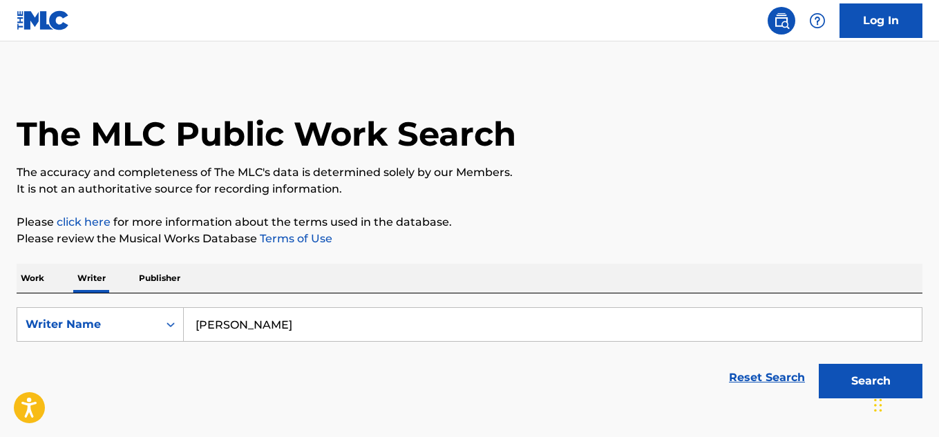
scroll to position [84, 0]
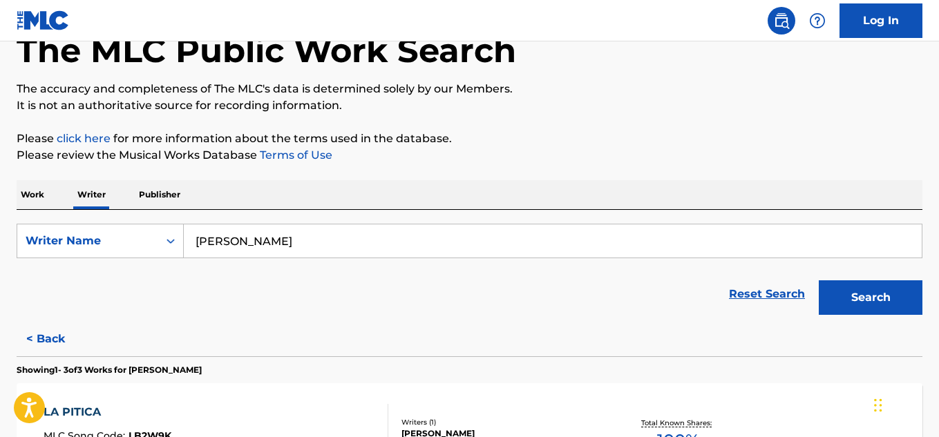
drag, startPoint x: 450, startPoint y: 238, endPoint x: 95, endPoint y: 208, distance: 355.8
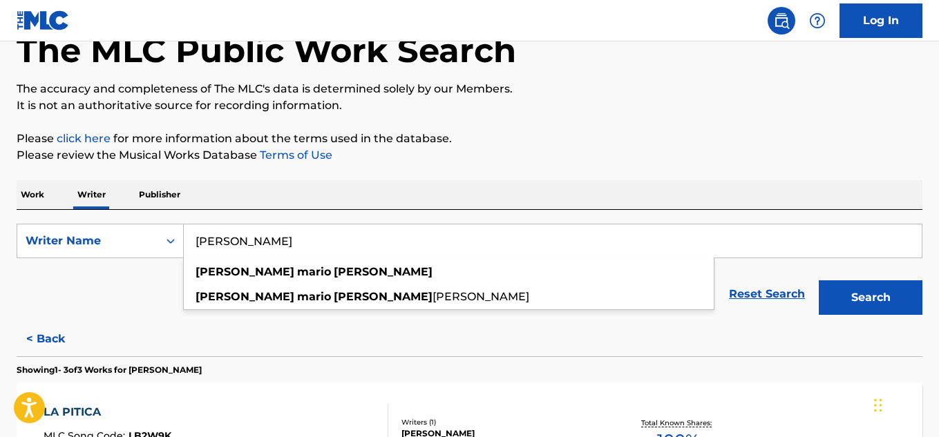
paste input "TICO MERCADO"
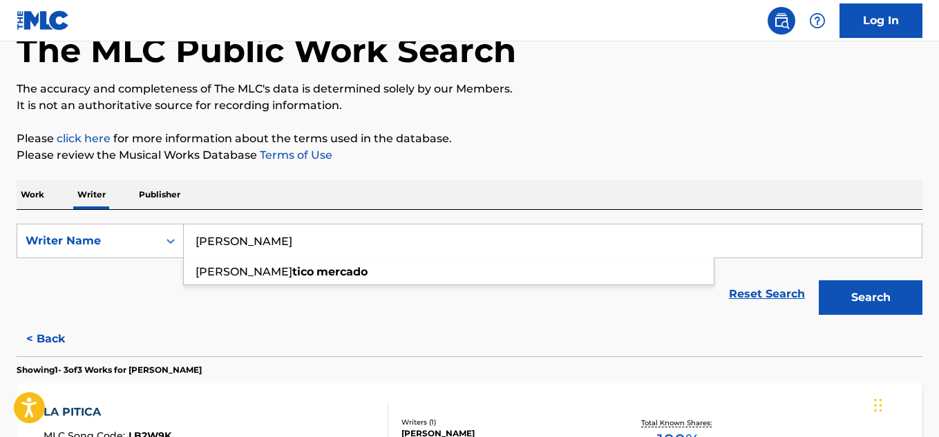
click at [861, 297] on button "Search" at bounding box center [871, 298] width 104 height 35
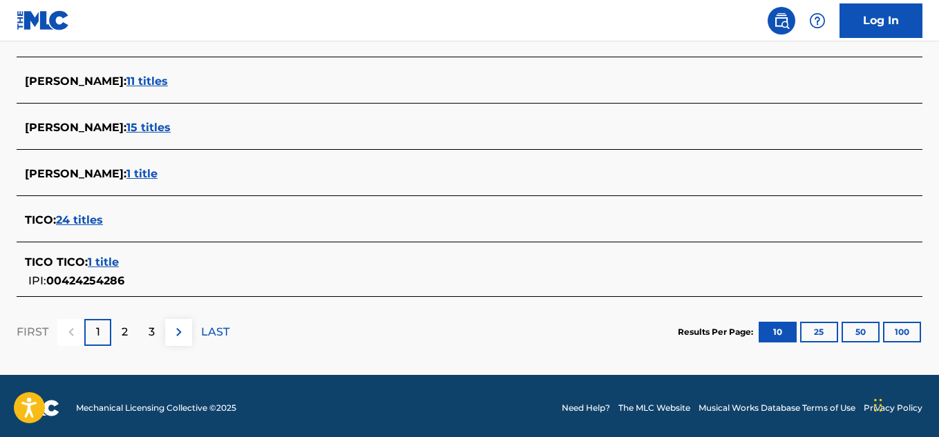
scroll to position [606, 0]
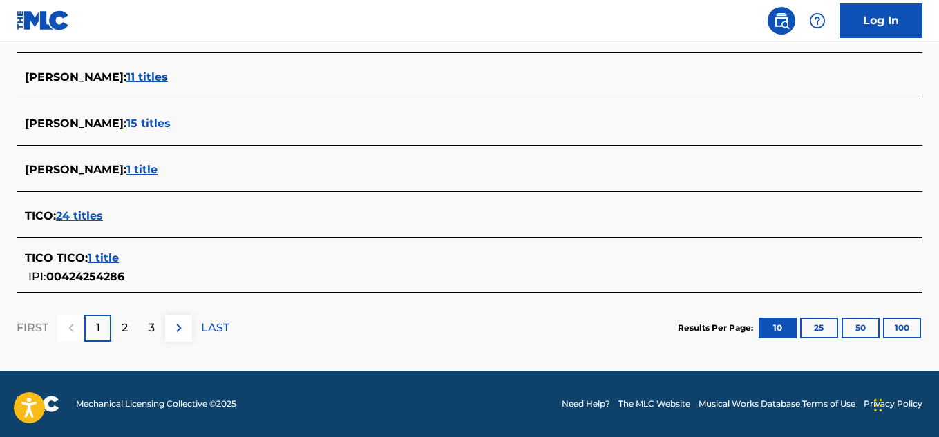
click at [902, 326] on button "100" at bounding box center [902, 328] width 38 height 21
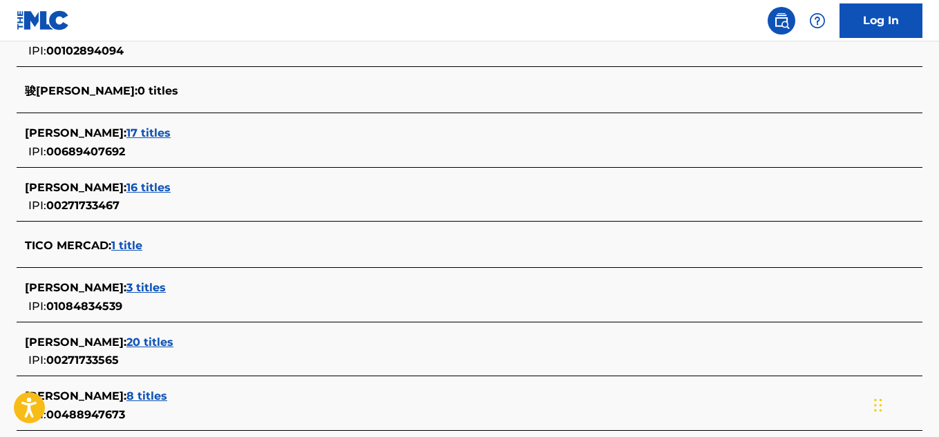
scroll to position [4614, 0]
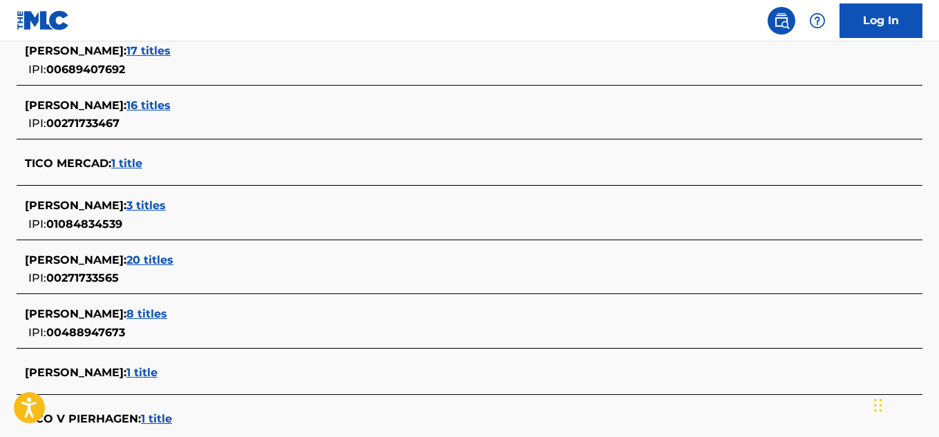
click at [129, 160] on span "1 title" at bounding box center [126, 163] width 31 height 13
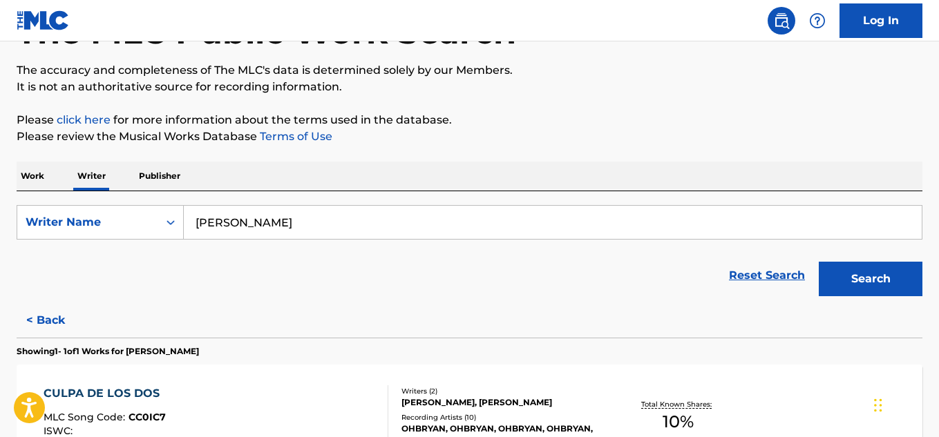
scroll to position [272, 0]
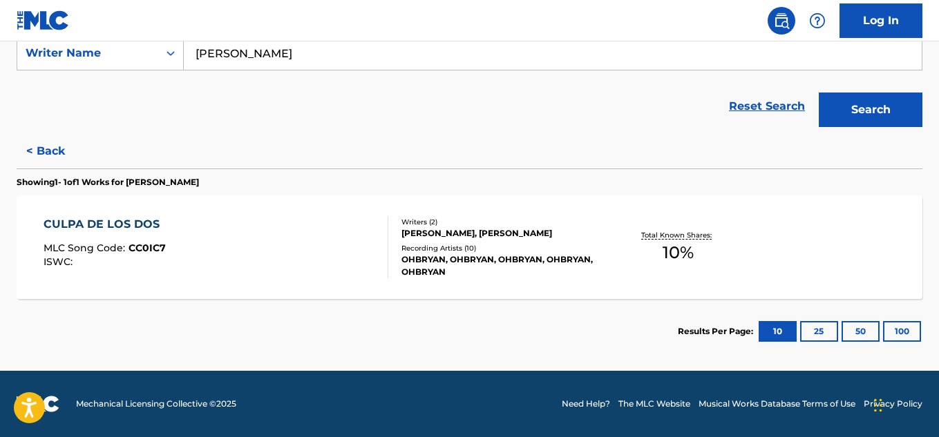
click at [300, 48] on input "TICO MERCADO" at bounding box center [553, 53] width 738 height 33
click at [876, 104] on button "Search" at bounding box center [871, 110] width 104 height 35
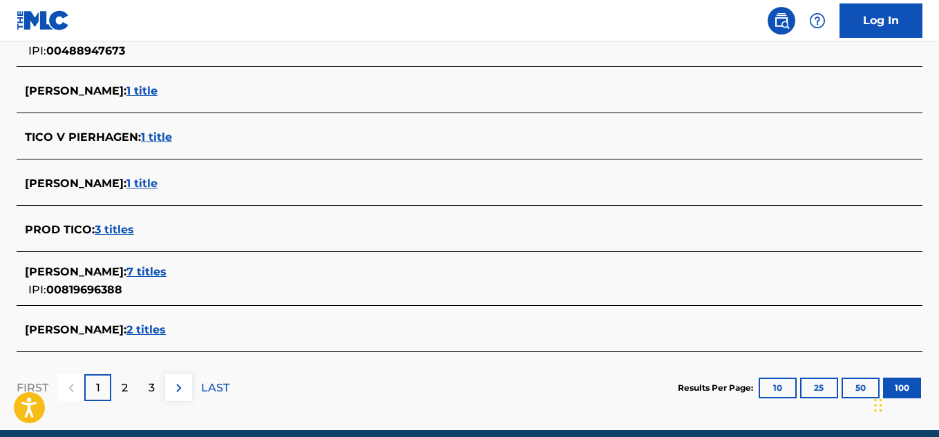
scroll to position [4955, 0]
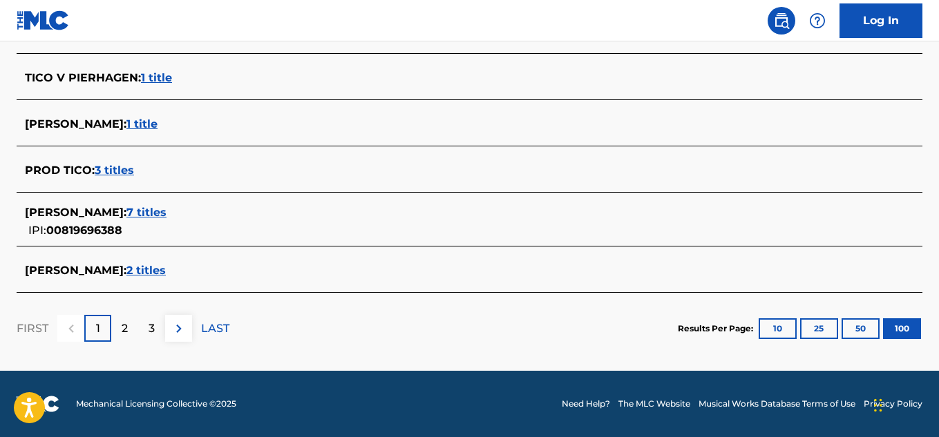
click at [123, 332] on p "2" at bounding box center [125, 329] width 6 height 17
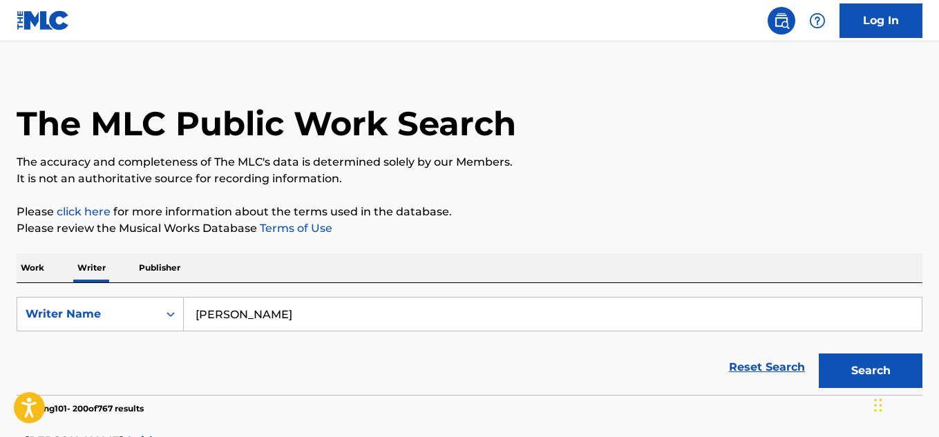
scroll to position [0, 0]
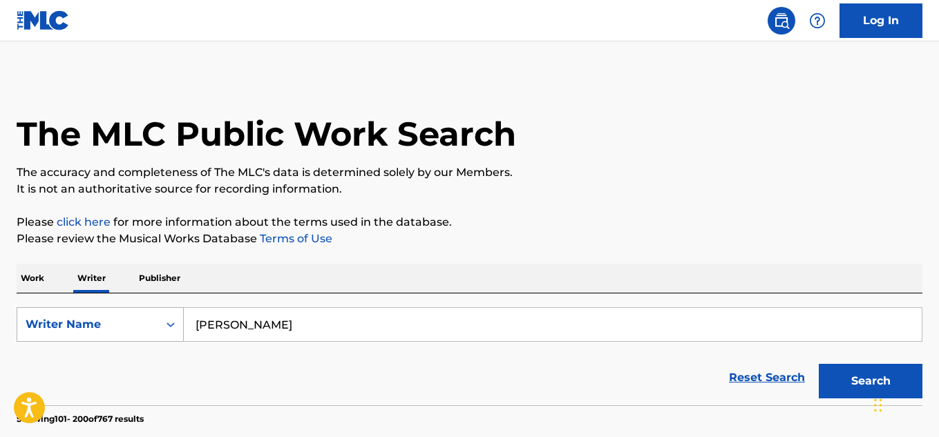
drag, startPoint x: 313, startPoint y: 316, endPoint x: 77, endPoint y: 311, distance: 235.7
click at [77, 311] on div "SearchWithCriteria9995c1a9-856d-4bc4-920d-7f4cbb342beb Writer Name TICO MERCADO" at bounding box center [470, 324] width 906 height 35
paste input "[PERSON_NAME]"
type input "[PERSON_NAME]"
click at [819, 364] on button "Search" at bounding box center [871, 381] width 104 height 35
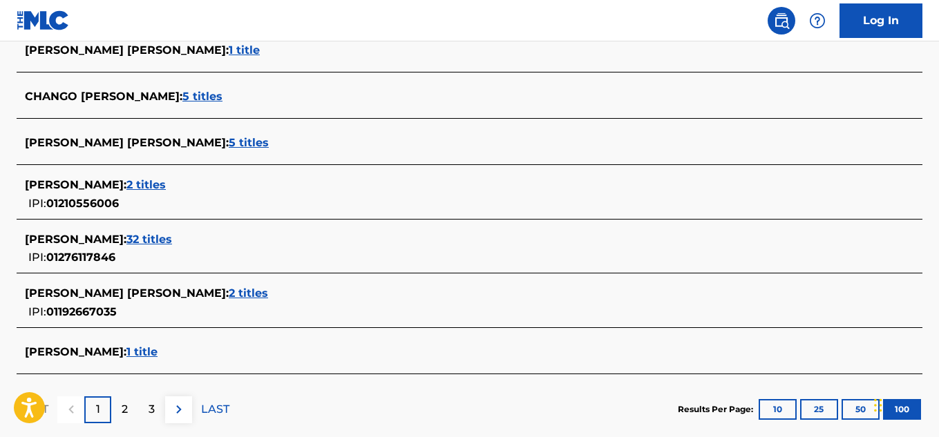
scroll to position [4963, 0]
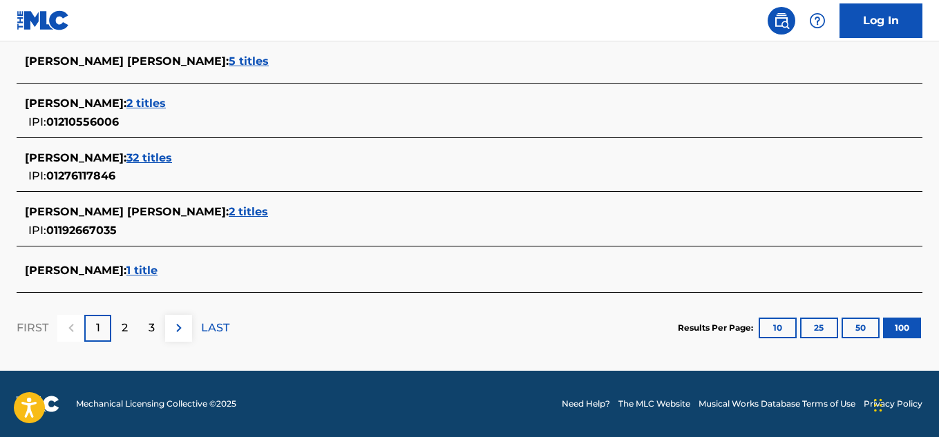
click at [914, 329] on button "100" at bounding box center [902, 328] width 38 height 21
click at [130, 326] on div "2" at bounding box center [124, 328] width 27 height 27
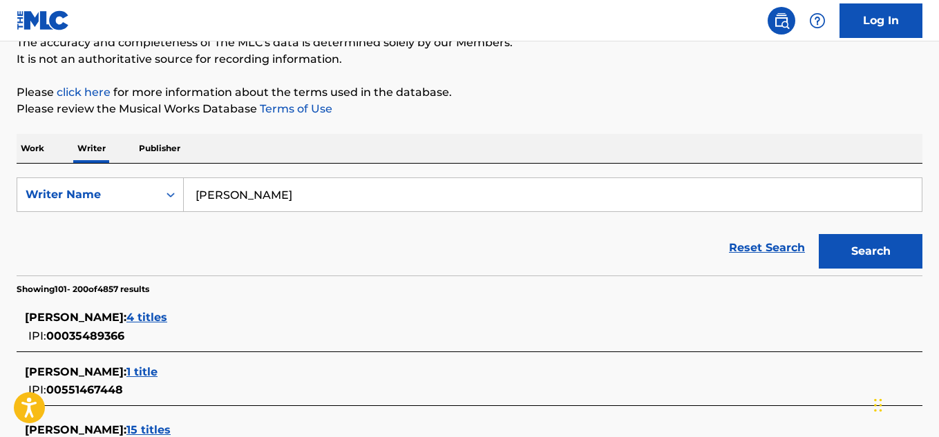
scroll to position [4900, 0]
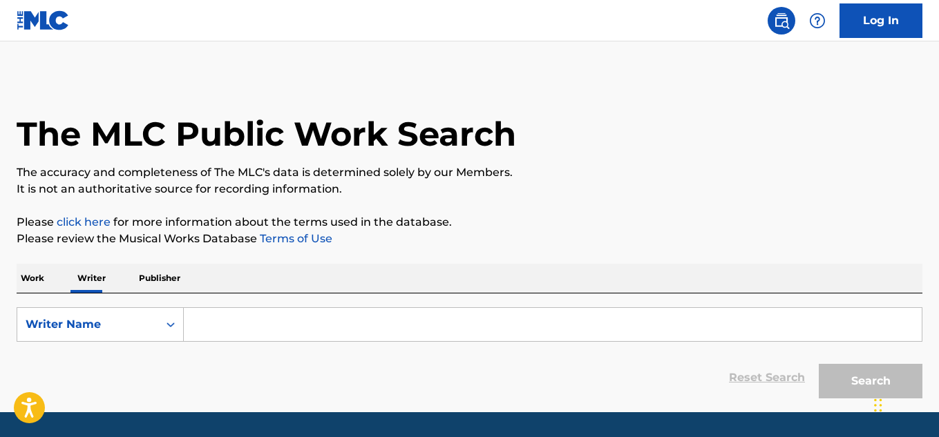
click at [249, 327] on input "Search Form" at bounding box center [553, 324] width 738 height 33
click at [99, 314] on div "Writer Name" at bounding box center [87, 325] width 141 height 26
click at [266, 311] on input "Search Form" at bounding box center [553, 324] width 738 height 33
paste input "[PERSON_NAME]"
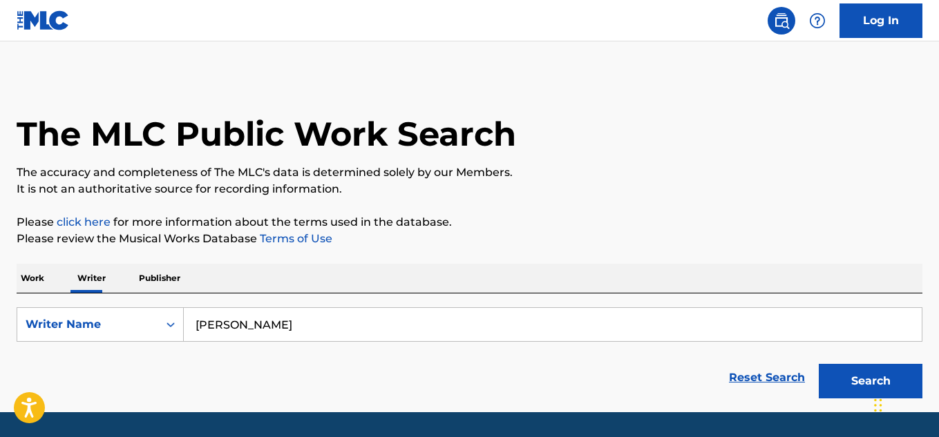
click at [819, 364] on button "Search" at bounding box center [871, 381] width 104 height 35
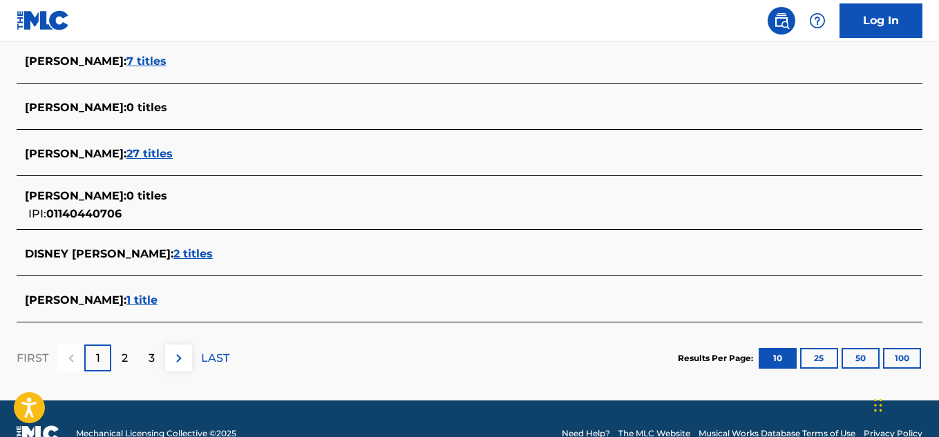
scroll to position [622, 0]
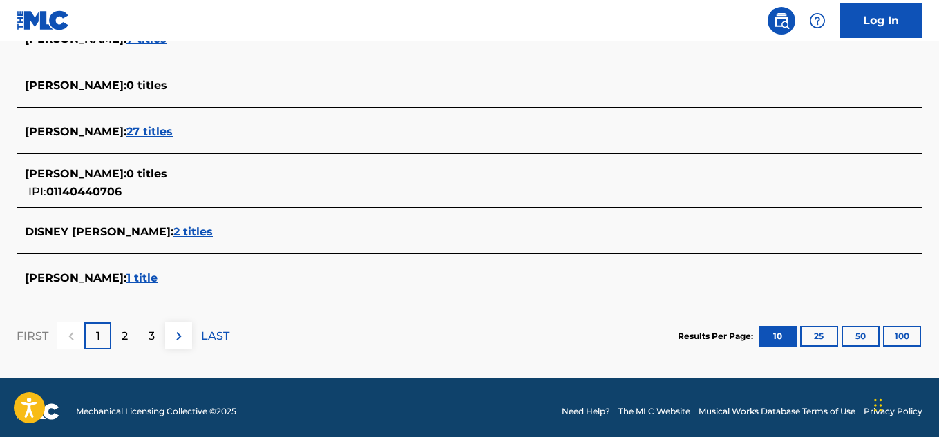
click at [898, 336] on button "100" at bounding box center [902, 336] width 38 height 21
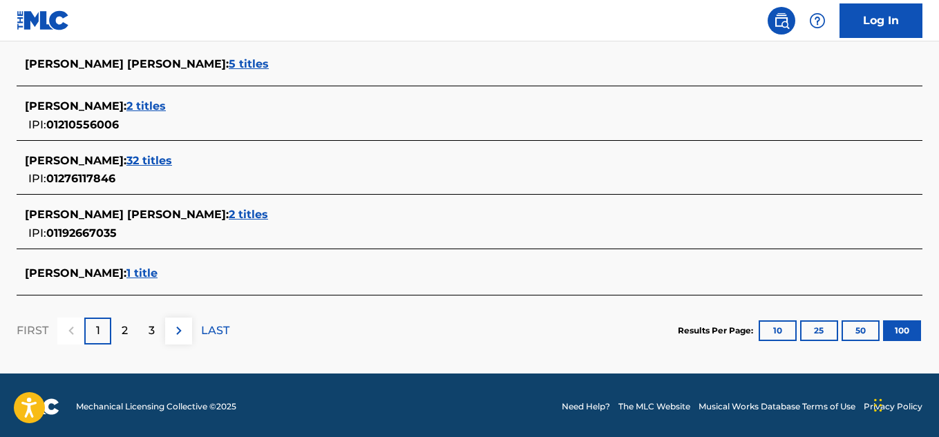
scroll to position [4963, 0]
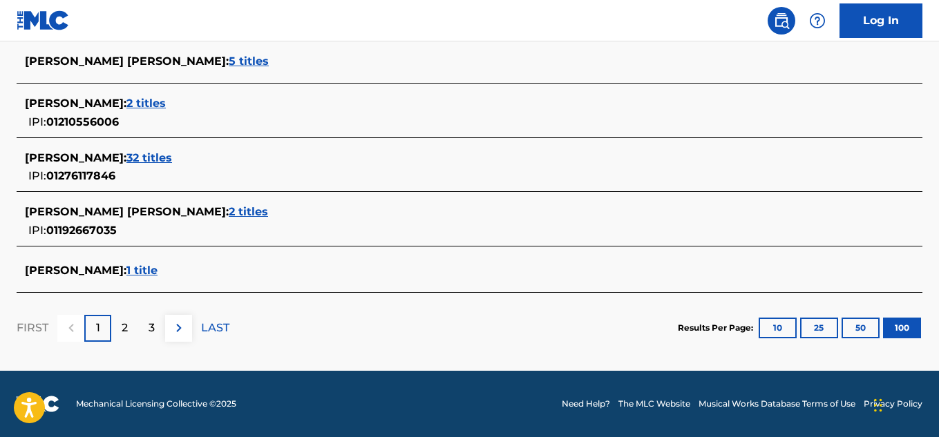
click at [216, 334] on p "LAST" at bounding box center [215, 328] width 28 height 17
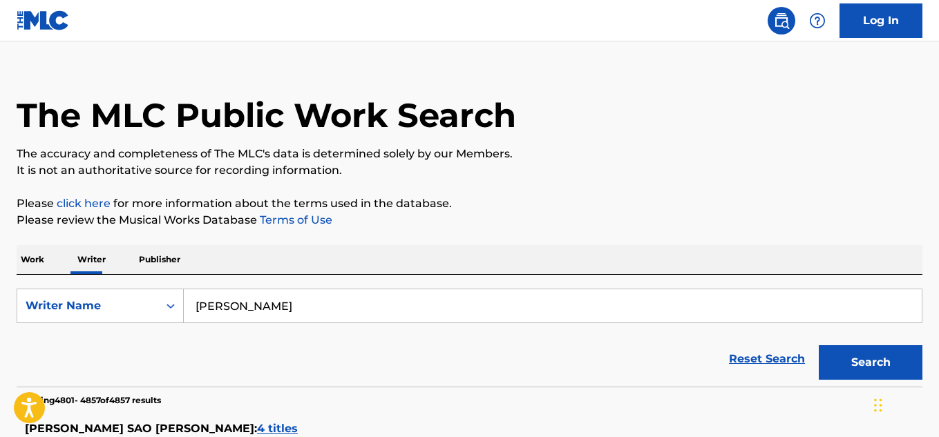
scroll to position [0, 0]
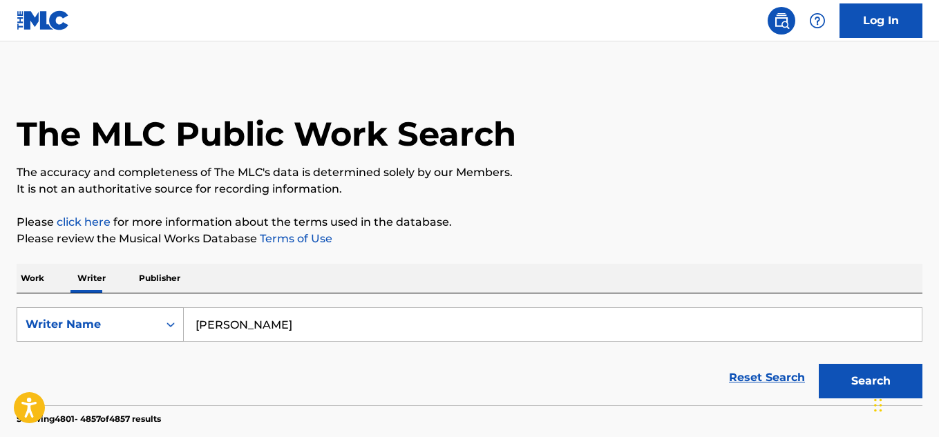
click at [94, 328] on div "SearchWithCriteriae7e02bed-0776-4ae6-afae-ed3babdbcd75 Writer Name [PERSON_NAME]" at bounding box center [470, 324] width 906 height 35
click at [94, 328] on div "Writer Name" at bounding box center [88, 324] width 124 height 17
drag, startPoint x: 265, startPoint y: 341, endPoint x: 179, endPoint y: 344, distance: 86.4
click at [179, 344] on form "SearchWithCriteriae7e02bed-0776-4ae6-afae-ed3babdbcd75 Writer Name [PERSON_NAME…" at bounding box center [470, 356] width 906 height 98
paste input "[PERSON_NAME]"
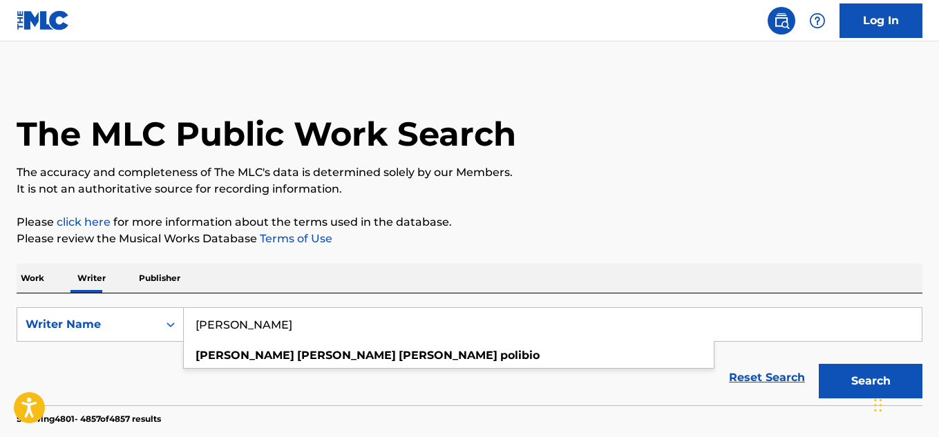
click at [819, 364] on button "Search" at bounding box center [871, 381] width 104 height 35
drag, startPoint x: 401, startPoint y: 325, endPoint x: 137, endPoint y: 323, distance: 264.0
click at [137, 323] on div "SearchWithCriteriae7e02bed-0776-4ae6-afae-ed3babdbcd75 Writer Name [PERSON_NAME…" at bounding box center [470, 324] width 906 height 35
paste input "[PERSON_NAME] "GEÑO" [PERSON_NAME]"
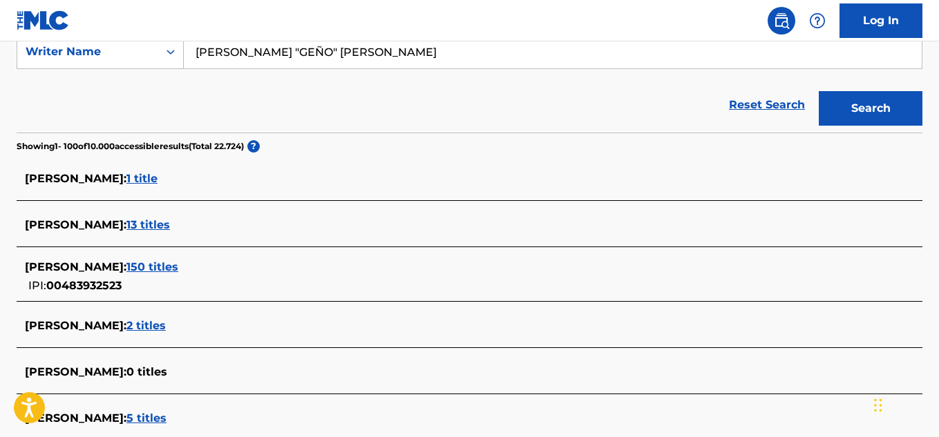
scroll to position [207, 0]
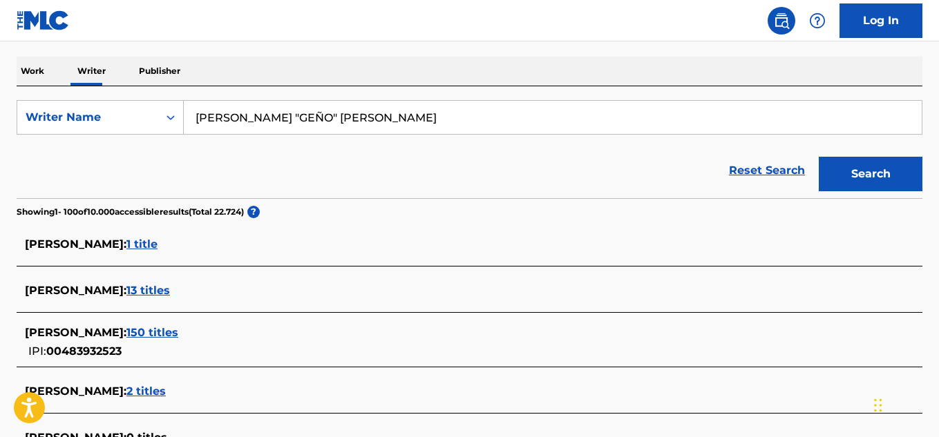
drag, startPoint x: 254, startPoint y: 118, endPoint x: 298, endPoint y: 111, distance: 44.9
click at [298, 111] on input "[PERSON_NAME] "GEÑO" [PERSON_NAME]" at bounding box center [553, 117] width 738 height 33
type input "[PERSON_NAME]"
click at [819, 157] on button "Search" at bounding box center [871, 174] width 104 height 35
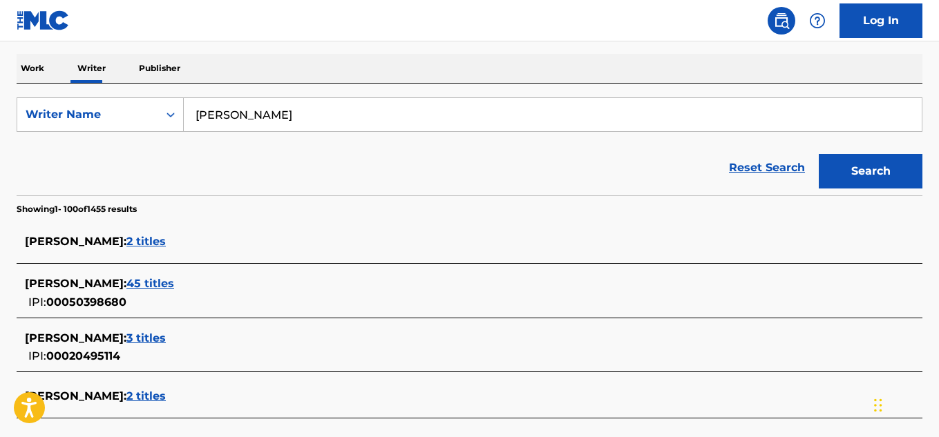
scroll to position [0, 0]
